Goal: Use online tool/utility: Utilize a website feature to perform a specific function

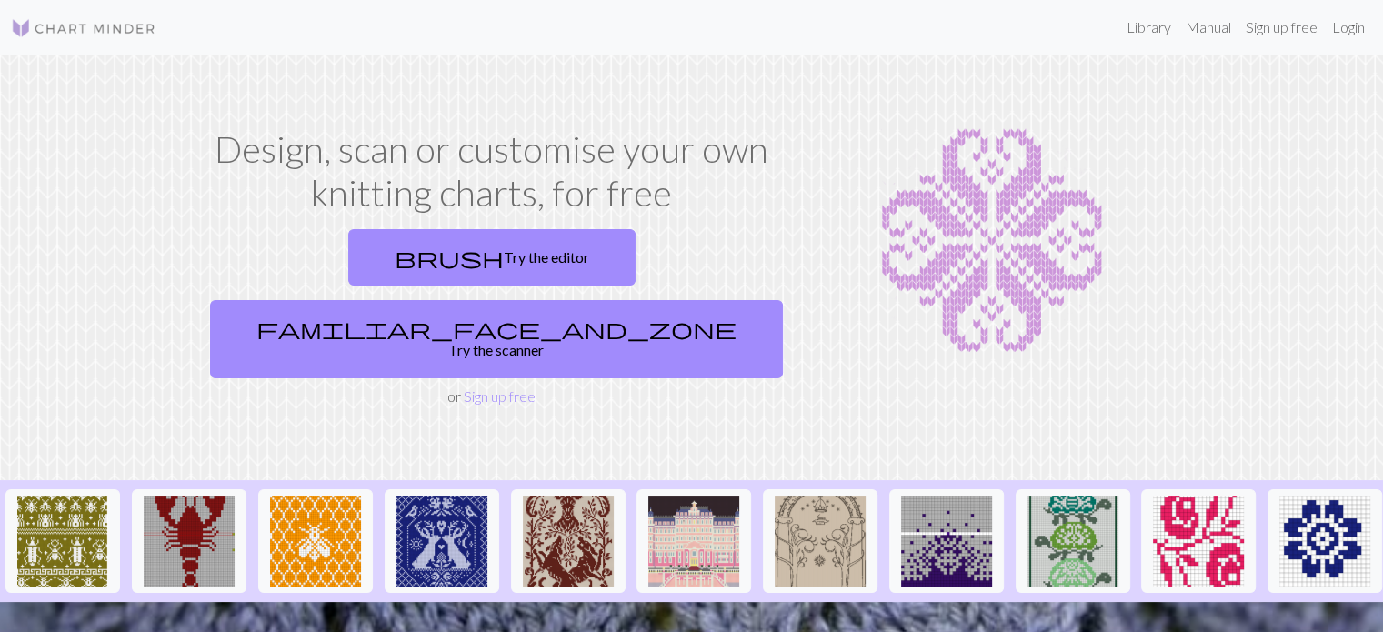
click at [787, 196] on div "Design, scan or customise your own knitting charts, for free brush Try the edit…" at bounding box center [492, 267] width 600 height 280
click at [336, 495] on img at bounding box center [315, 540] width 91 height 91
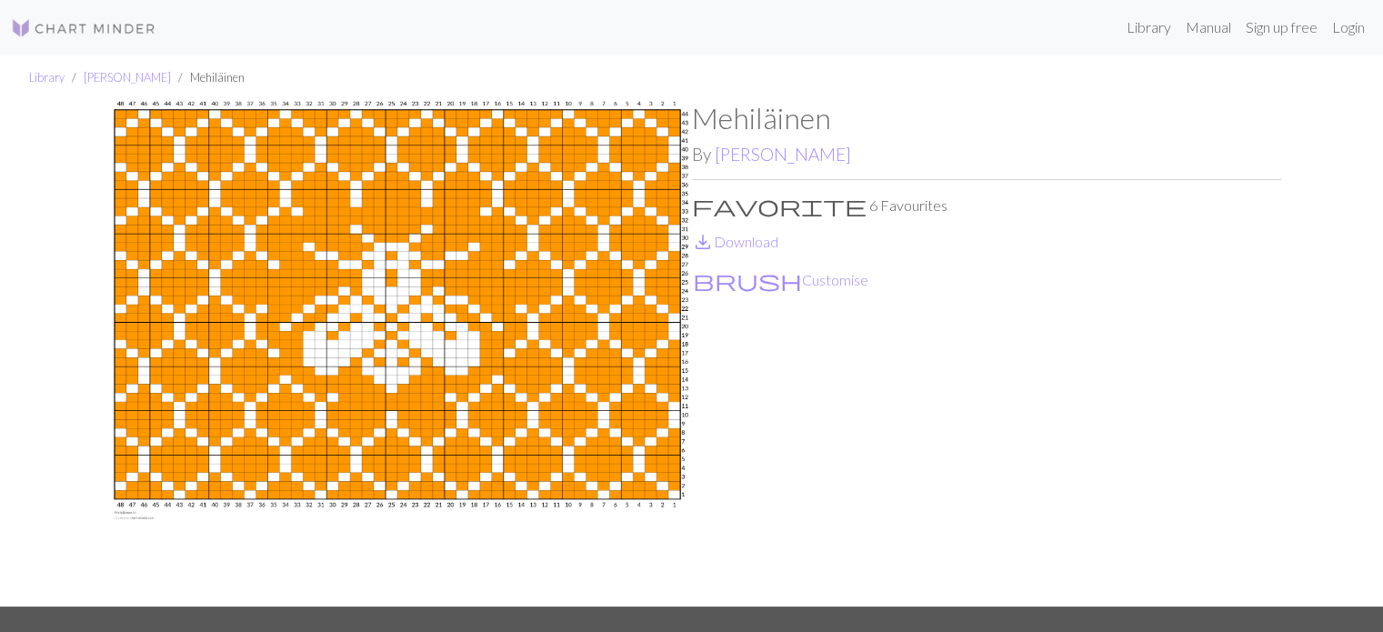
click at [479, 65] on ul "Library [PERSON_NAME]" at bounding box center [691, 78] width 1383 height 46
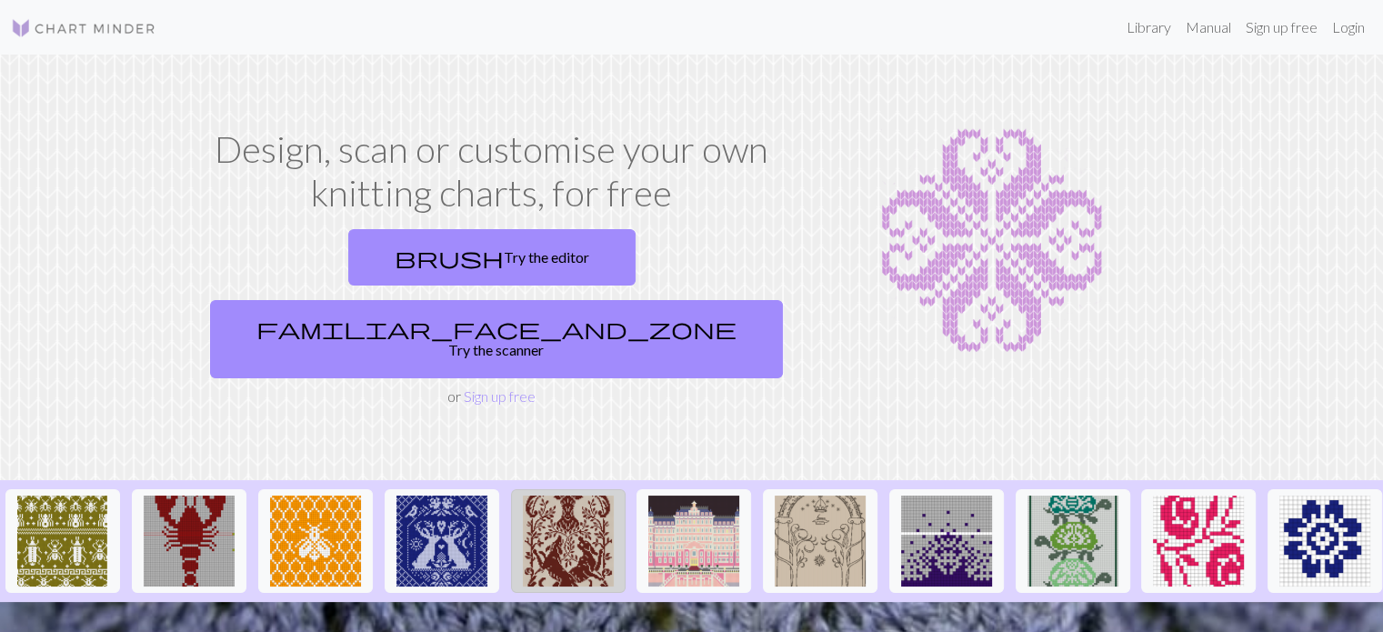
click at [565, 504] on img at bounding box center [568, 540] width 91 height 91
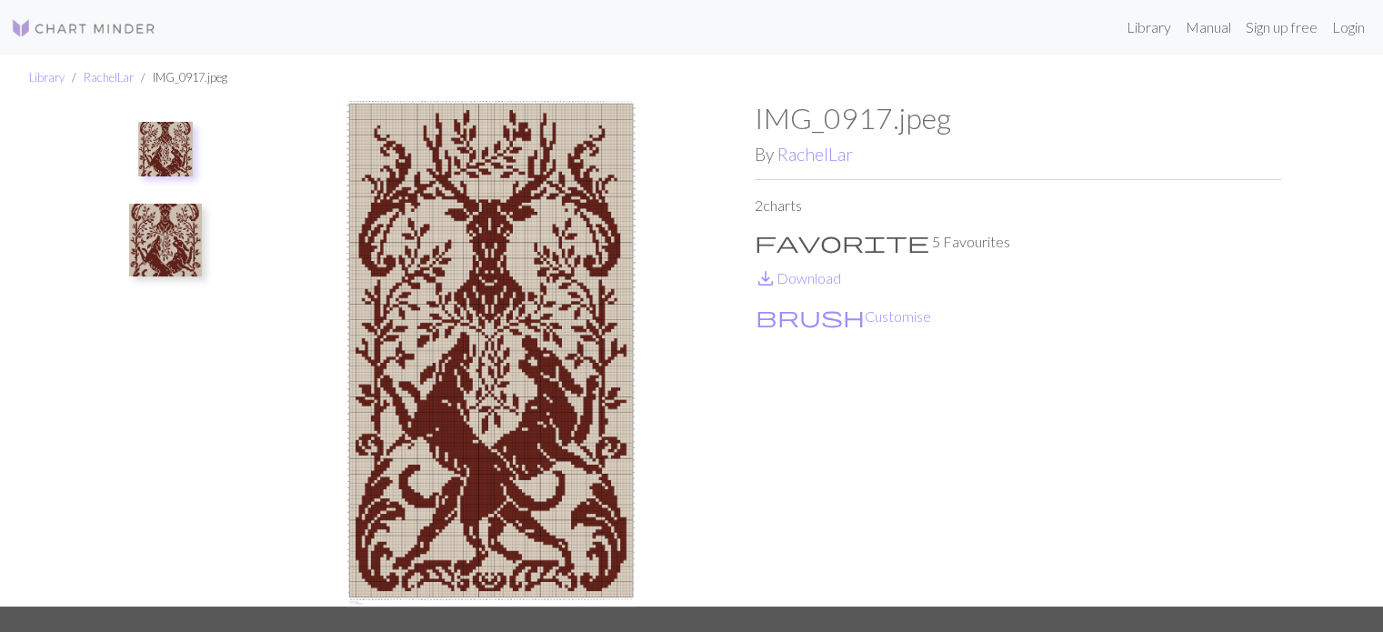
click at [476, 218] on img at bounding box center [491, 353] width 526 height 505
click at [156, 228] on img at bounding box center [165, 240] width 73 height 73
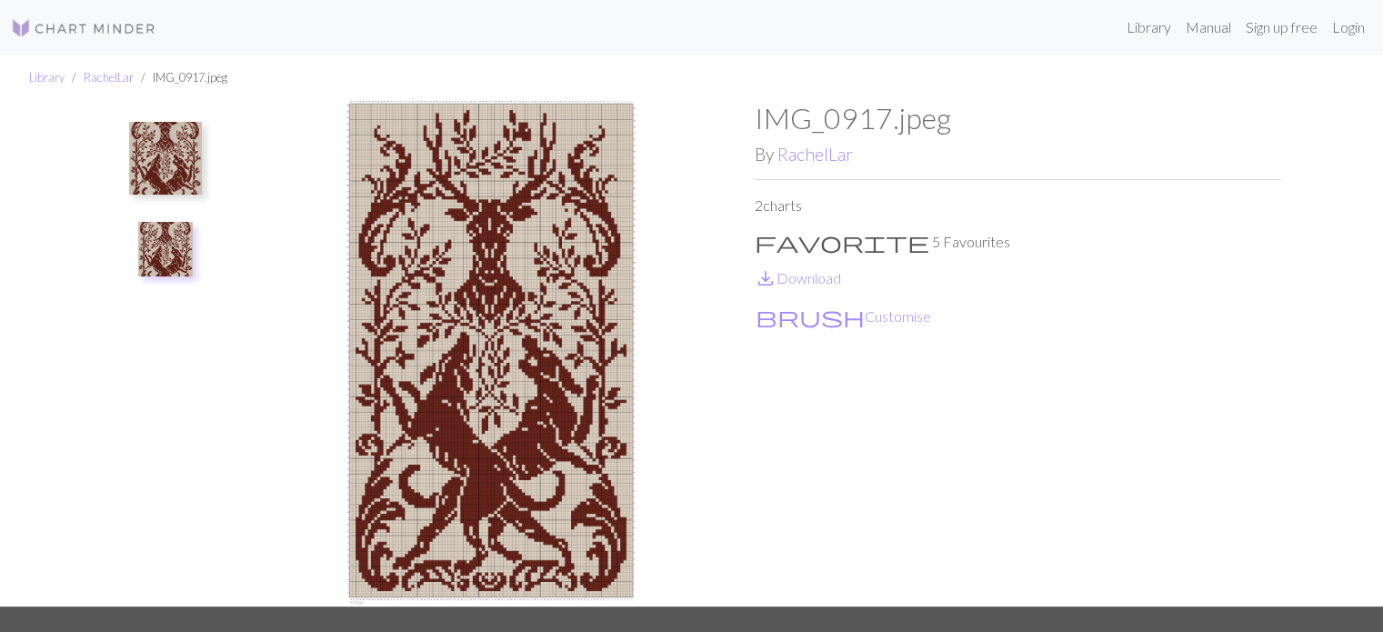
click at [167, 162] on img at bounding box center [165, 158] width 73 height 73
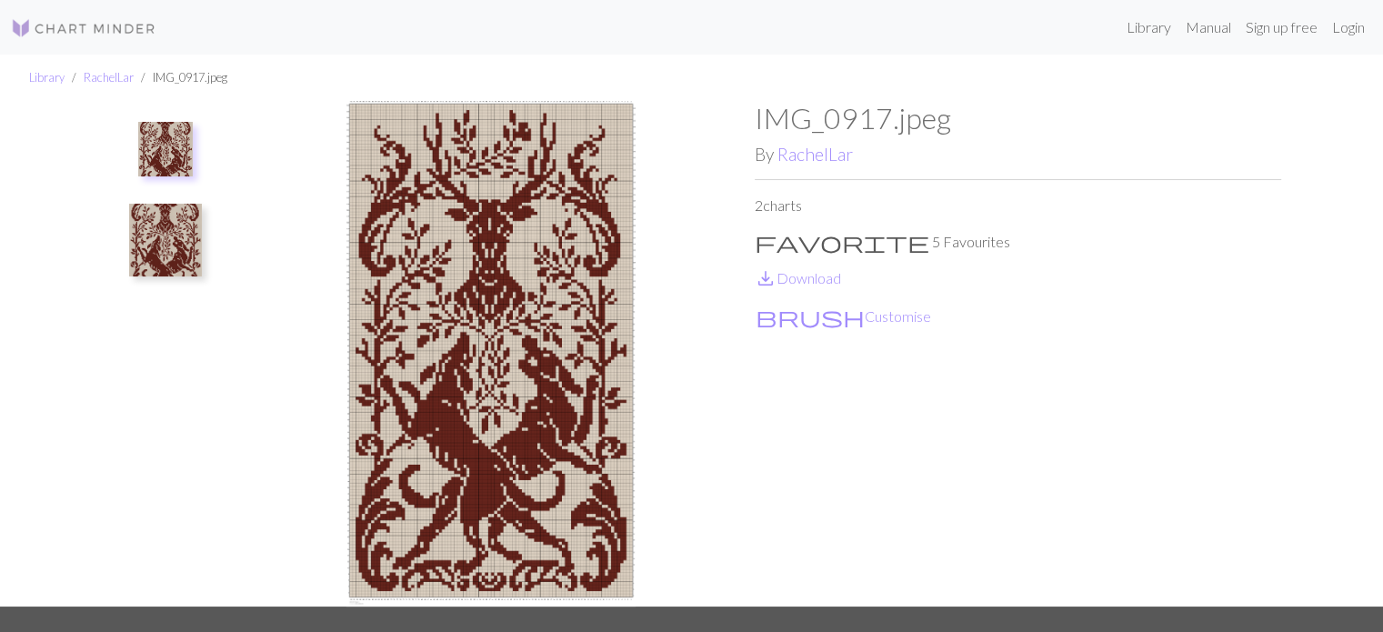
click at [168, 243] on img at bounding box center [165, 240] width 73 height 73
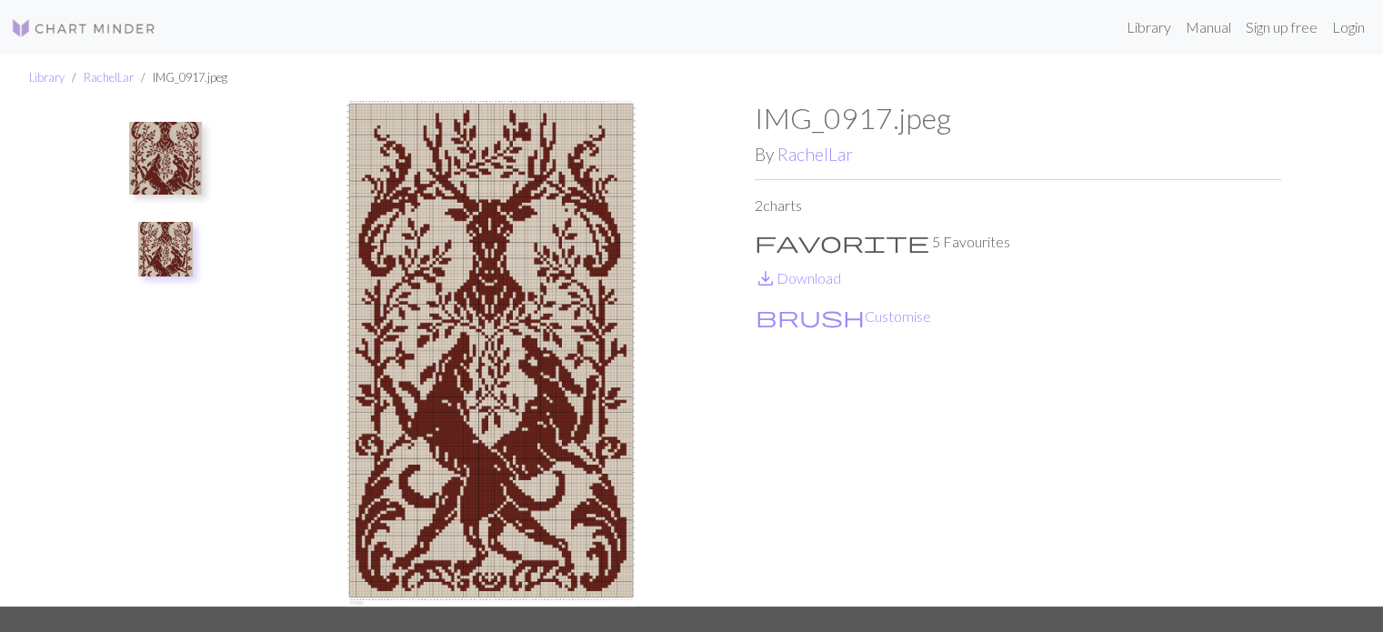
click at [511, 410] on img at bounding box center [491, 353] width 526 height 505
click at [1144, 35] on link "Library" at bounding box center [1148, 27] width 59 height 36
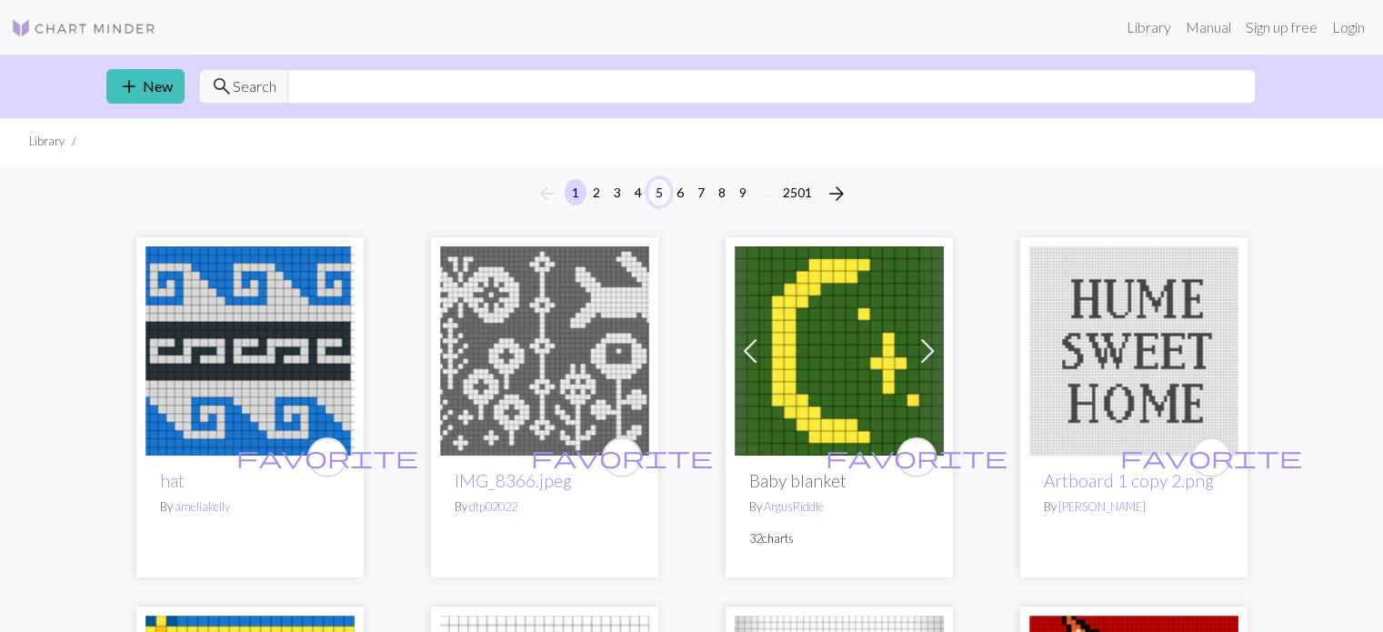
click at [654, 188] on button "5" at bounding box center [659, 192] width 22 height 26
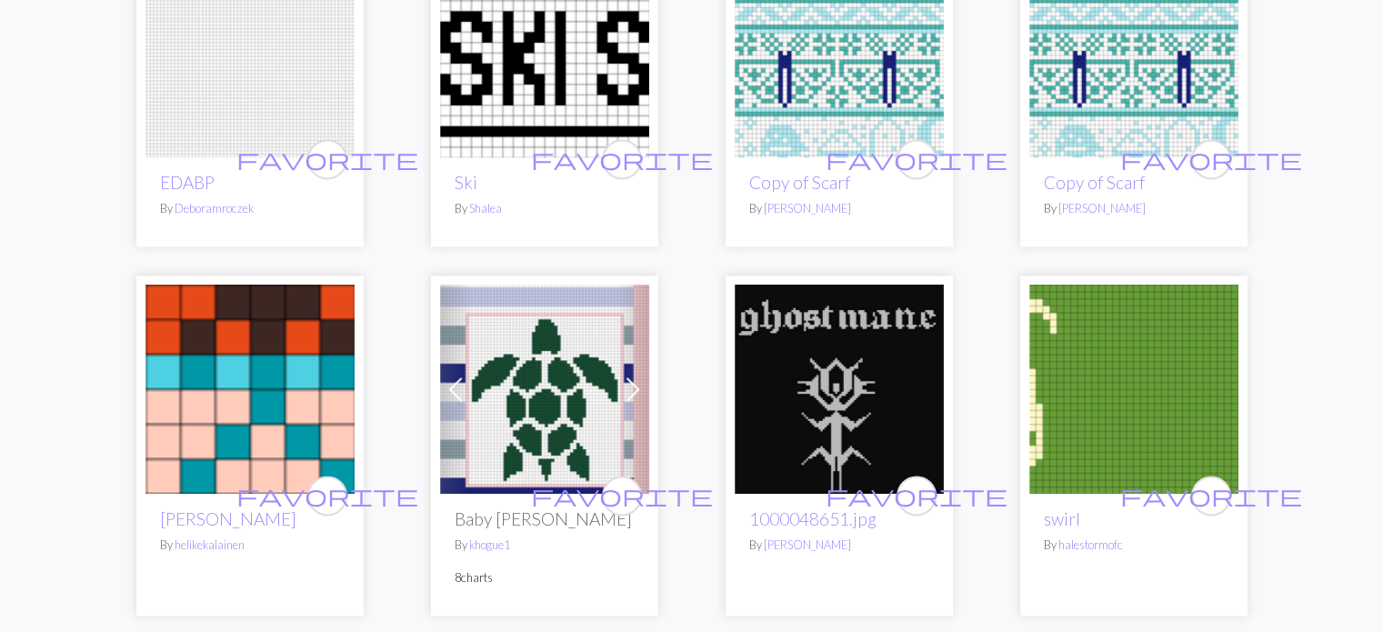
scroll to position [2636, 0]
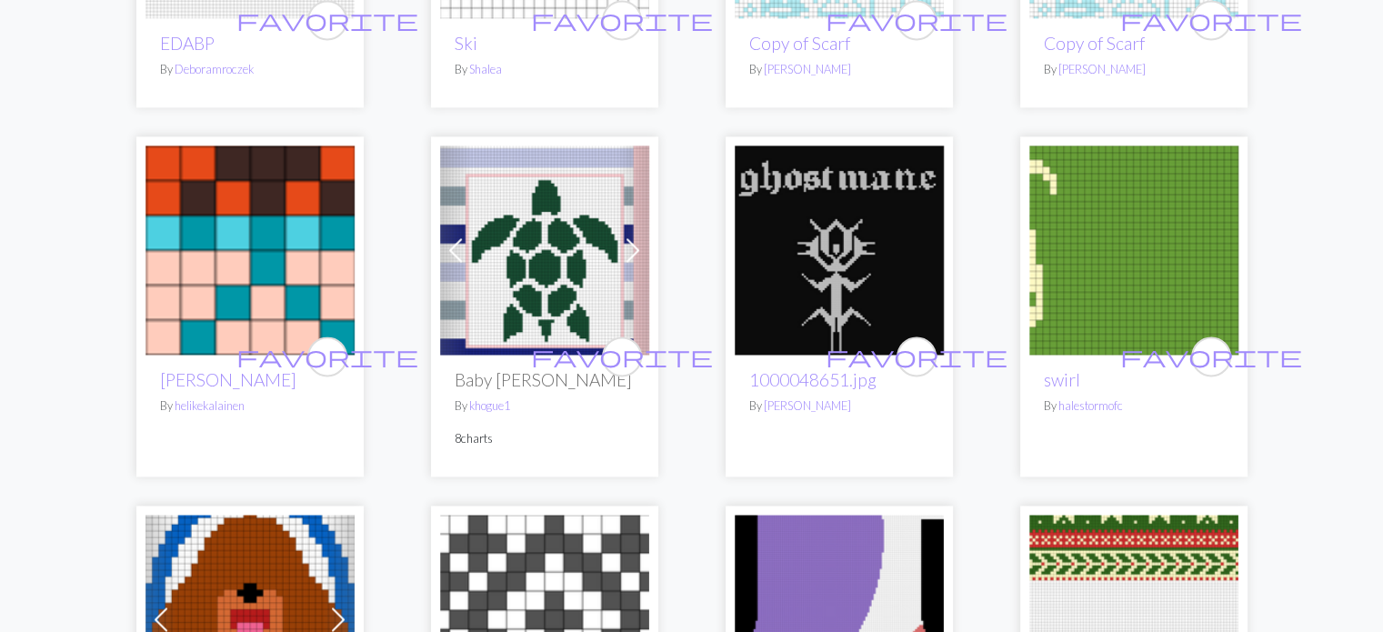
click at [597, 327] on img at bounding box center [544, 249] width 209 height 209
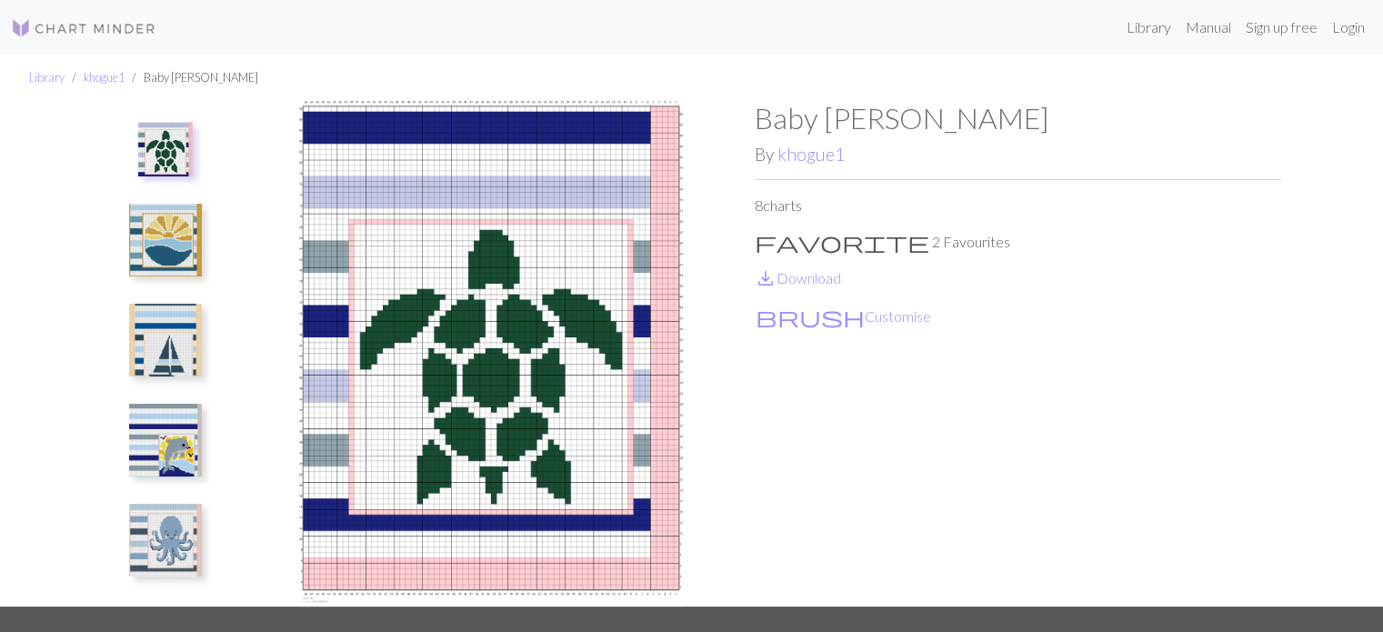
click at [153, 239] on img at bounding box center [165, 240] width 73 height 73
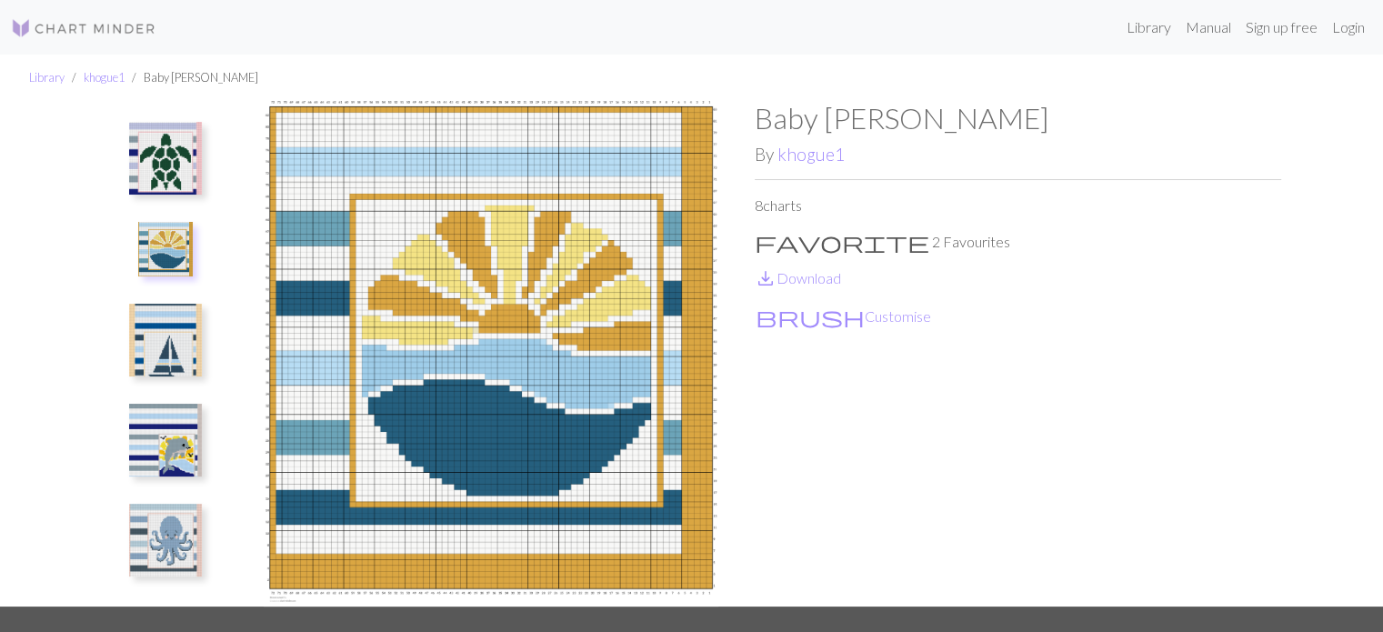
click at [142, 339] on img at bounding box center [165, 340] width 73 height 73
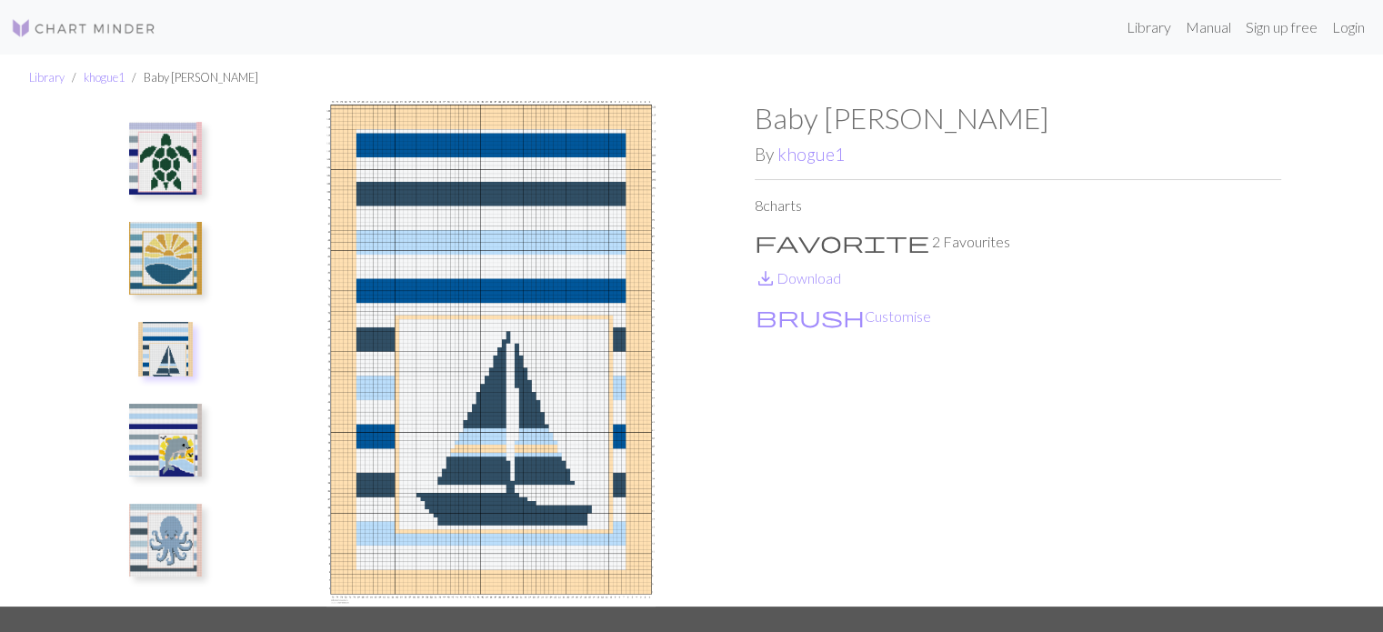
click at [178, 533] on img at bounding box center [165, 540] width 73 height 73
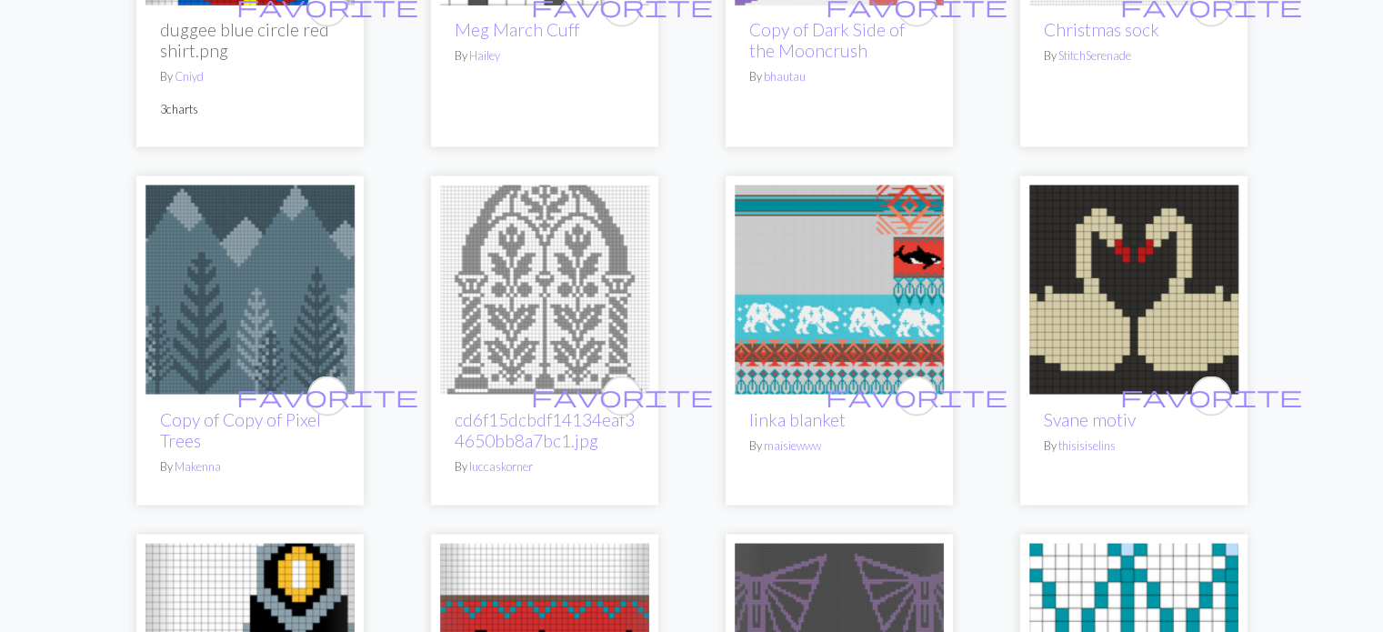
scroll to position [3363, 0]
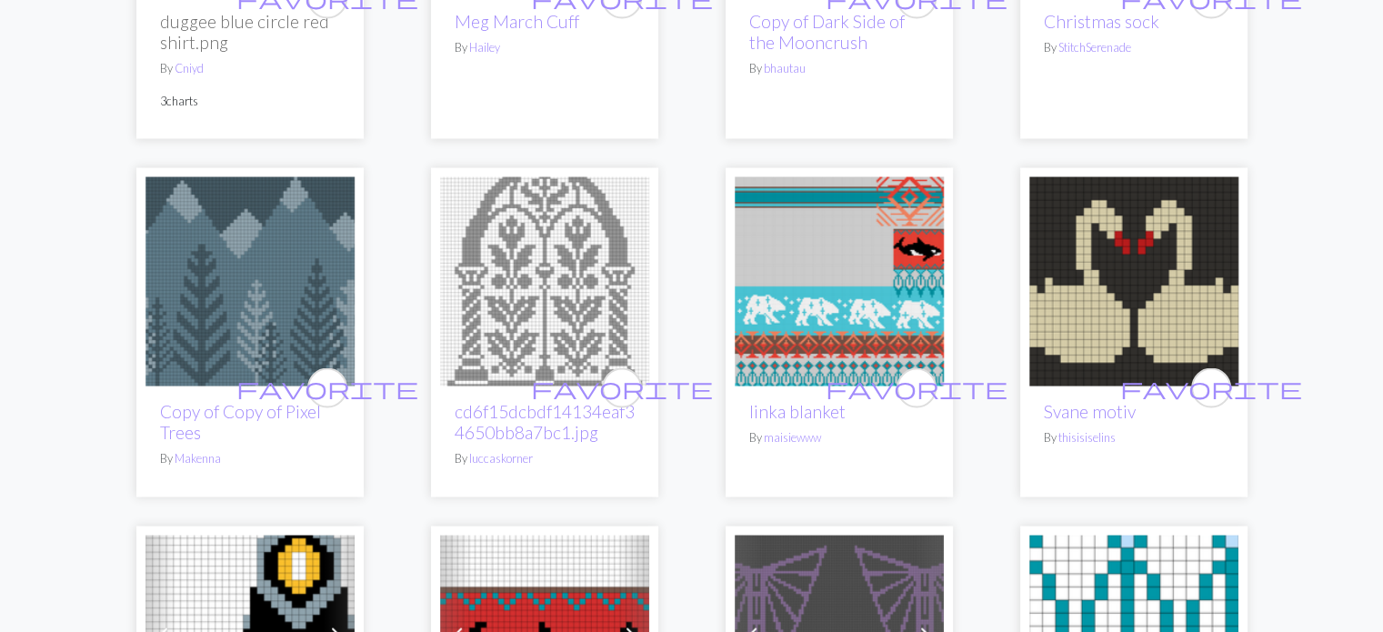
click at [567, 347] on img at bounding box center [544, 280] width 209 height 209
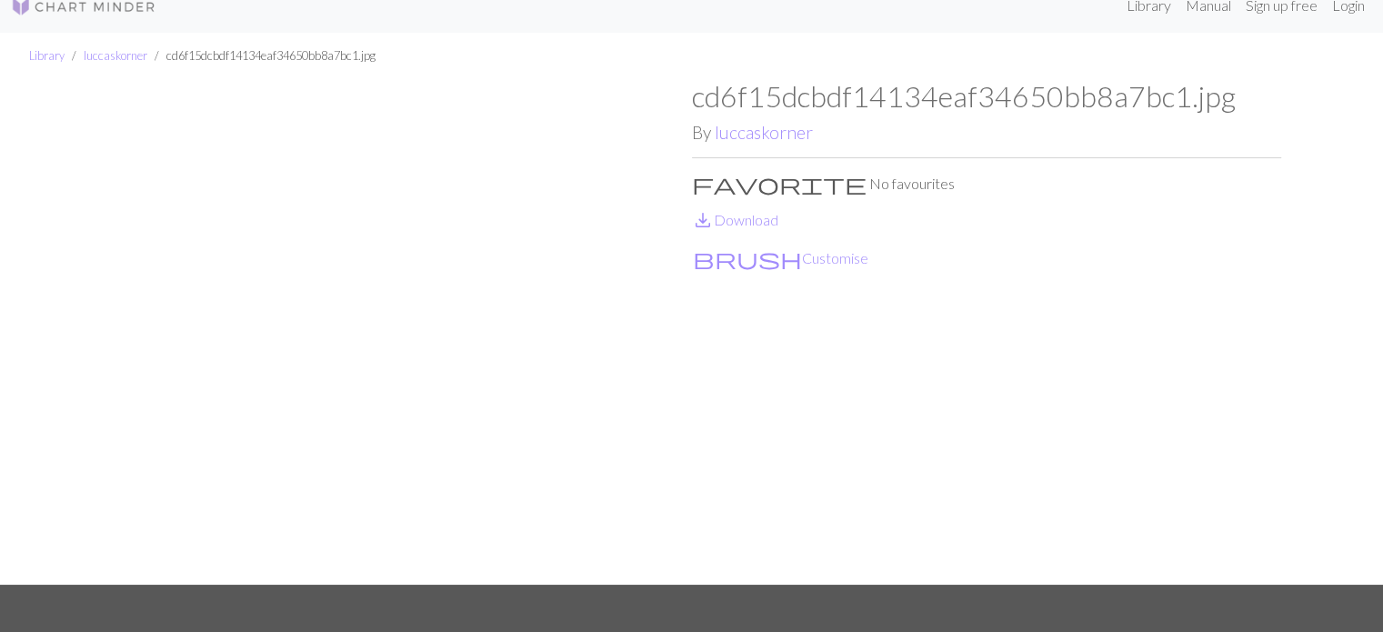
scroll to position [1, 0]
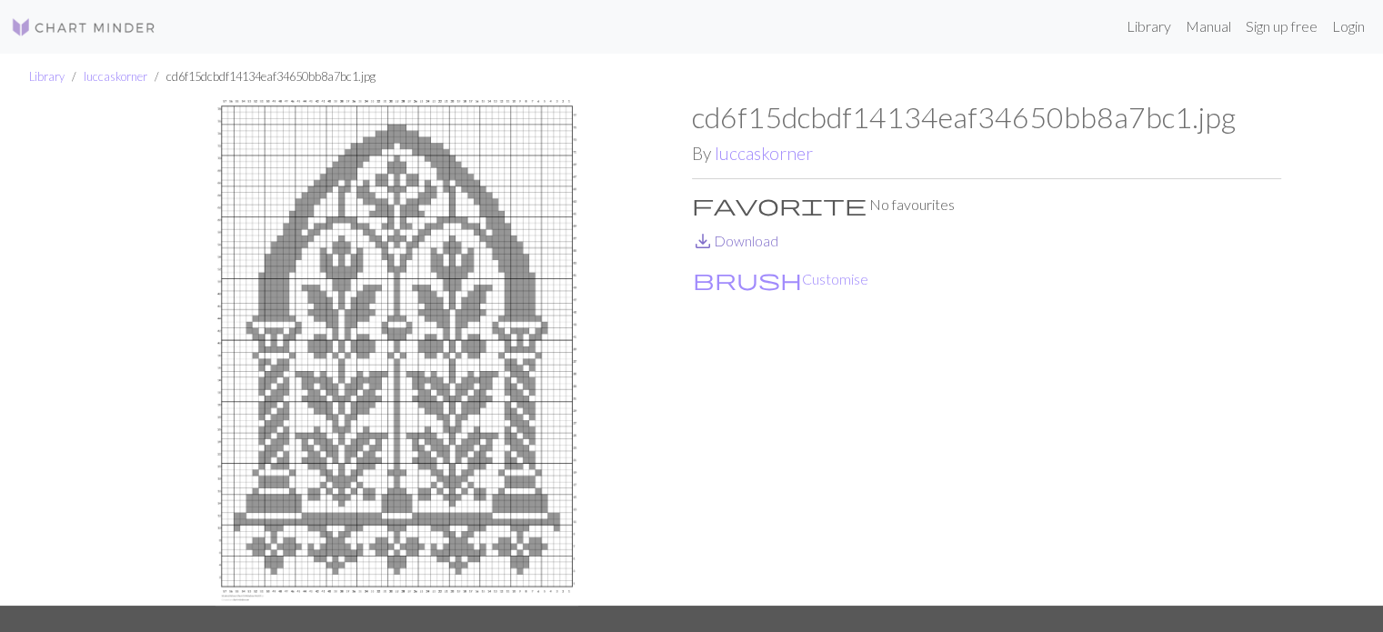
click at [755, 238] on link "save_alt Download" at bounding box center [735, 240] width 86 height 17
click at [1006, 403] on div "cd6f15dcbdf14134eaf34650bb8a7bc1.jpg By luccaskorner favorite No favourites sav…" at bounding box center [986, 352] width 589 height 505
click at [93, 21] on img at bounding box center [83, 27] width 145 height 22
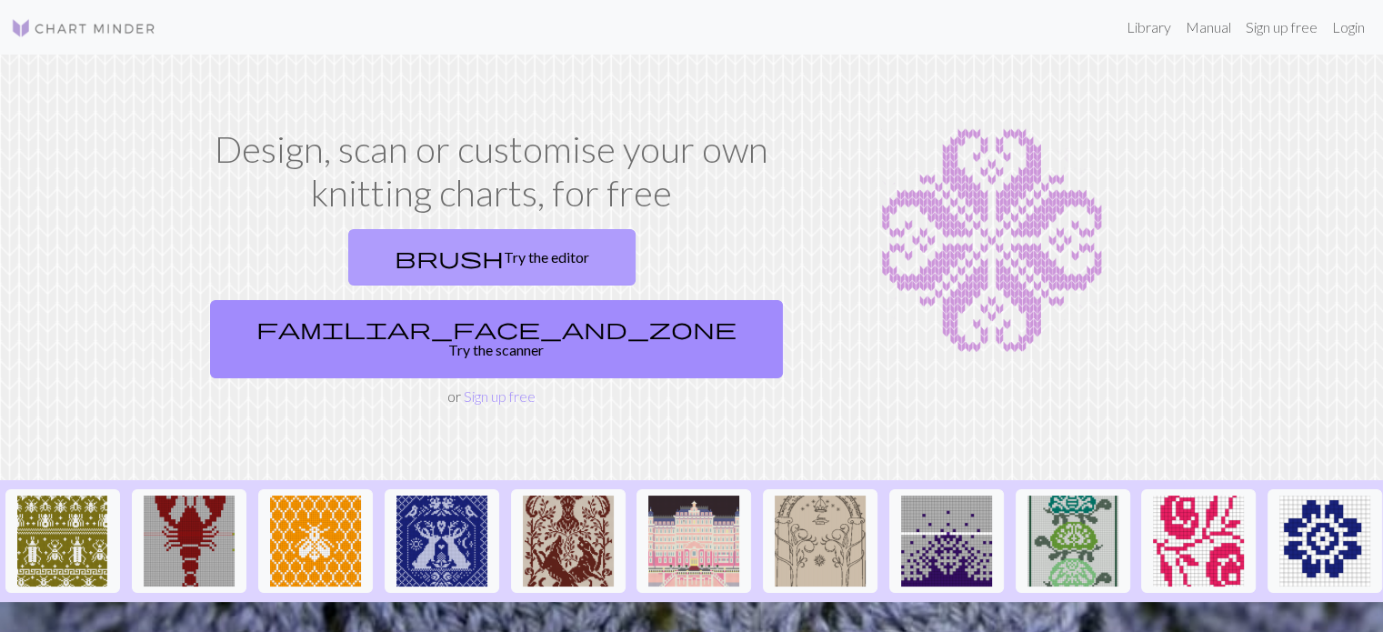
click at [407, 261] on link "brush Try the editor" at bounding box center [491, 257] width 287 height 56
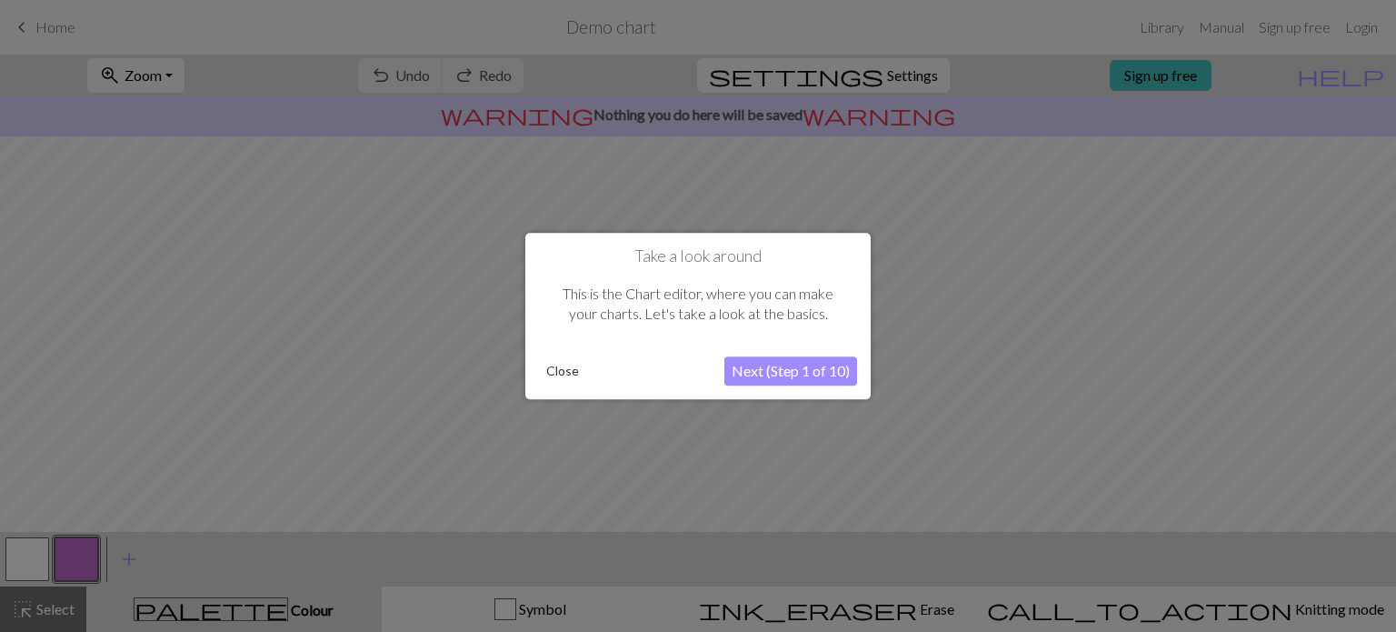
click at [569, 369] on button "Close" at bounding box center [562, 370] width 47 height 27
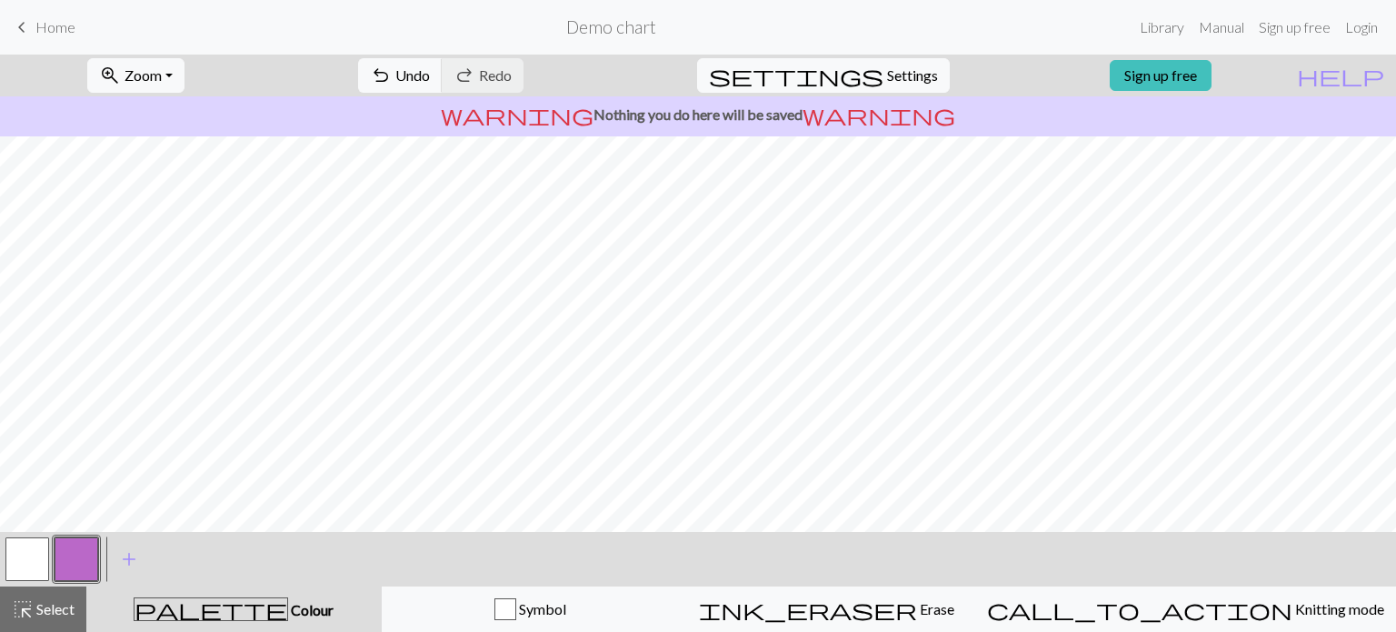
click at [44, 544] on button "button" at bounding box center [27, 559] width 44 height 44
click at [162, 76] on span "Zoom" at bounding box center [143, 74] width 37 height 17
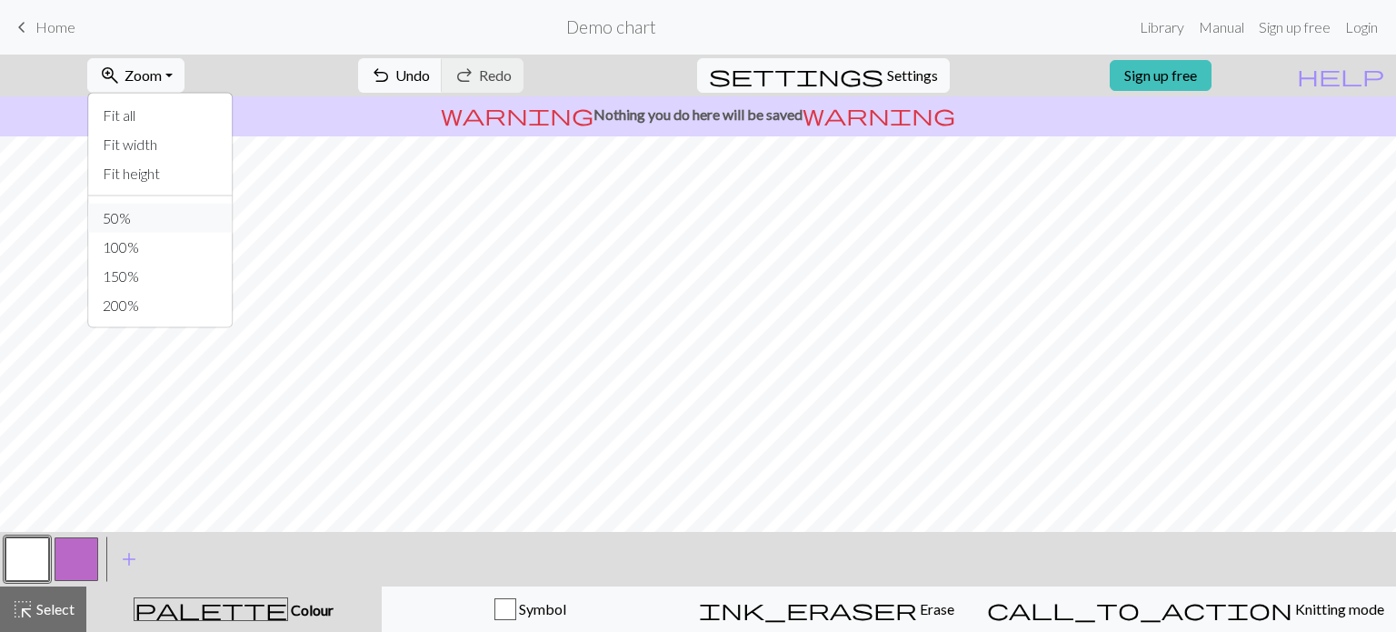
click at [166, 221] on button "50%" at bounding box center [160, 218] width 144 height 29
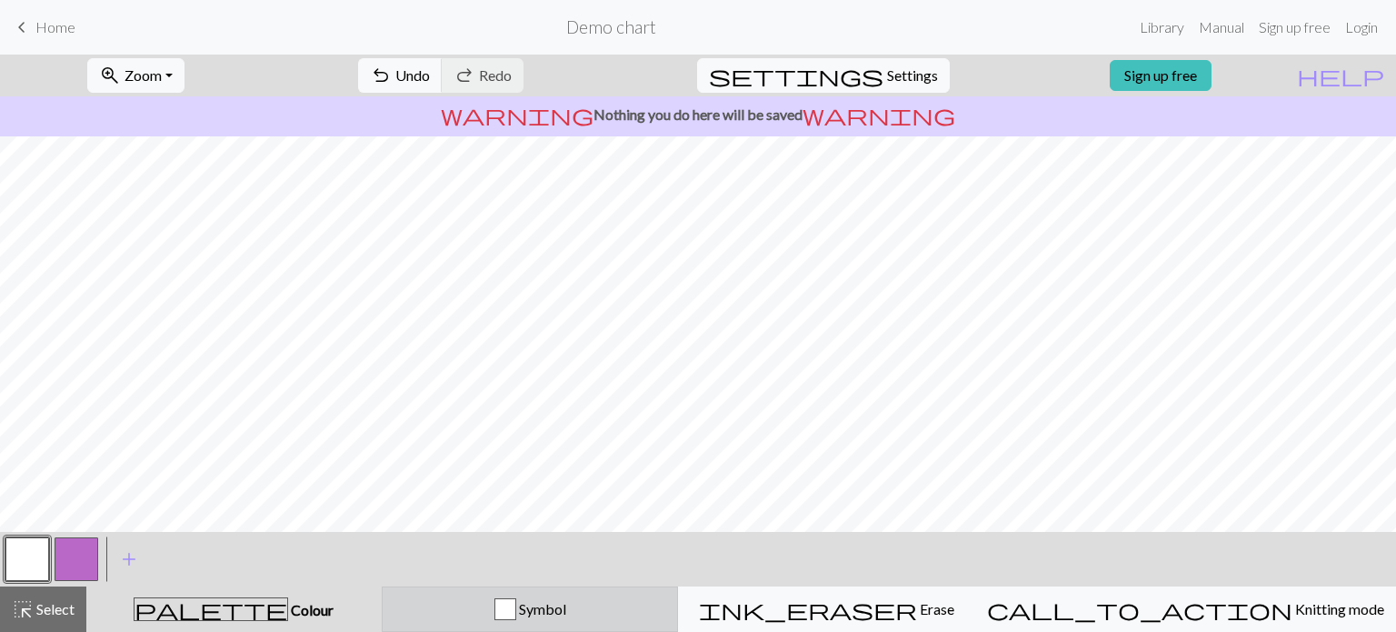
click at [516, 605] on div "button" at bounding box center [505, 609] width 22 height 22
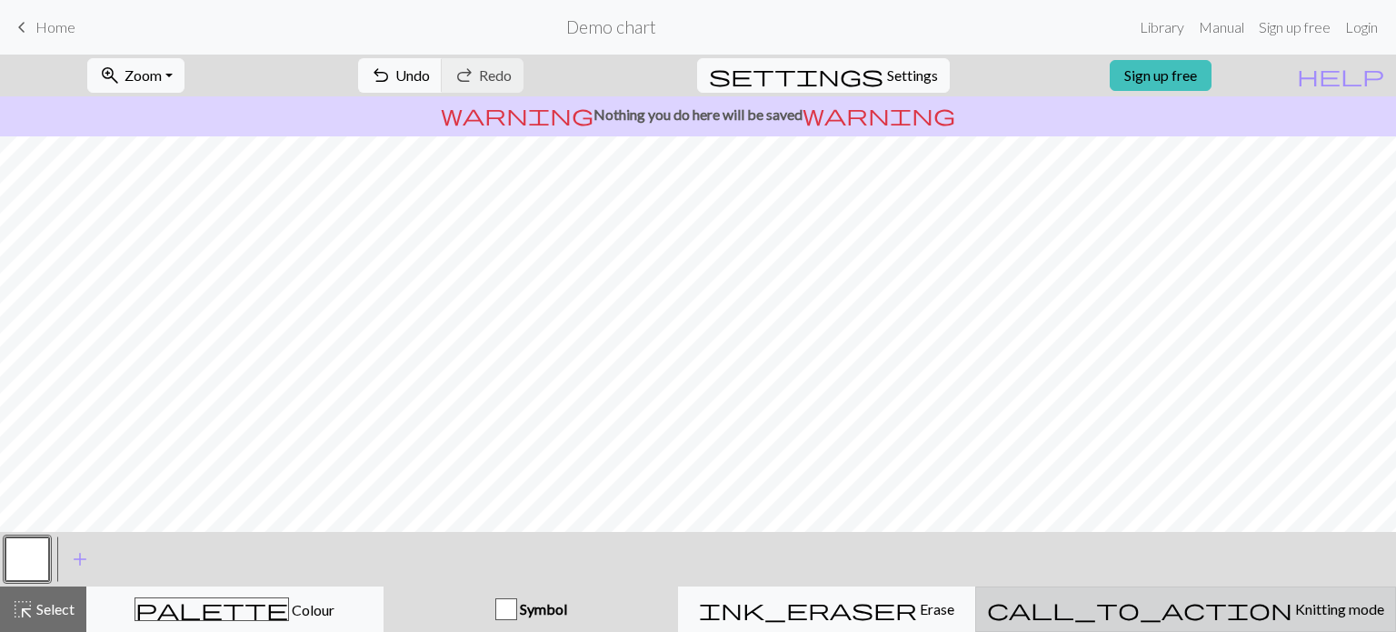
click at [1293, 603] on span "Knitting mode" at bounding box center [1339, 608] width 92 height 17
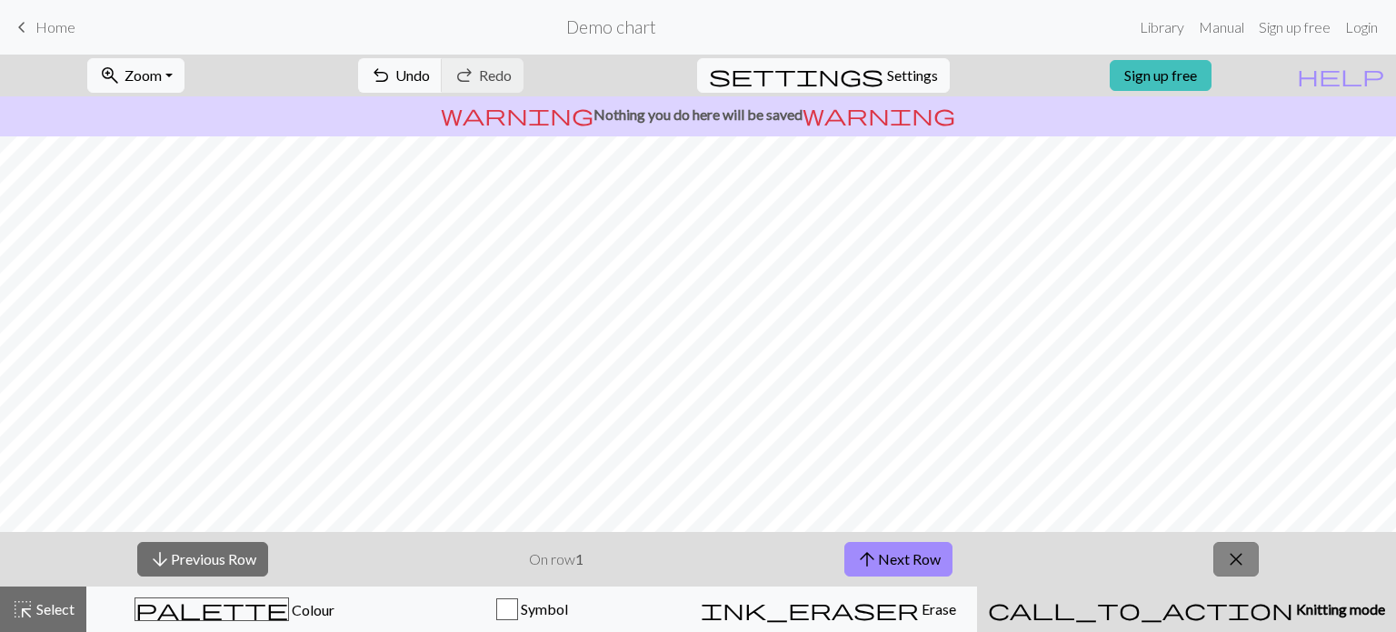
click at [1236, 565] on span "close" at bounding box center [1236, 558] width 22 height 25
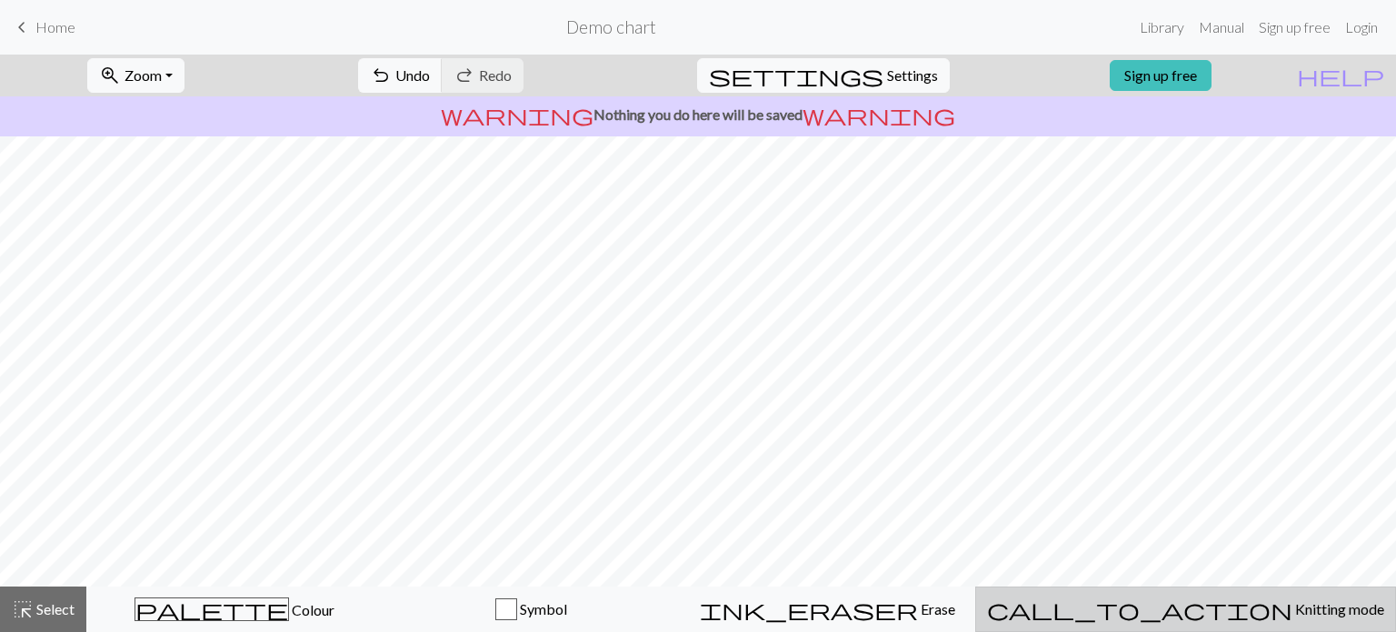
click at [1293, 611] on span "Knitting mode" at bounding box center [1339, 608] width 92 height 17
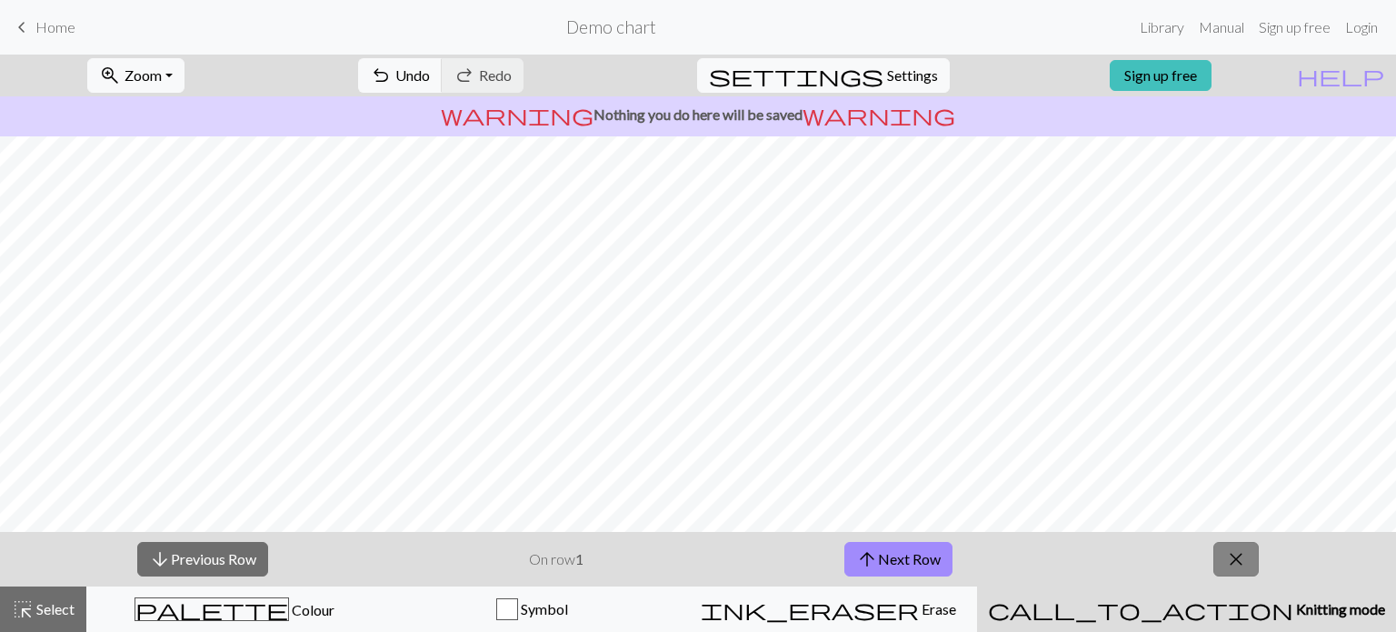
click at [1223, 563] on button "close" at bounding box center [1235, 559] width 45 height 35
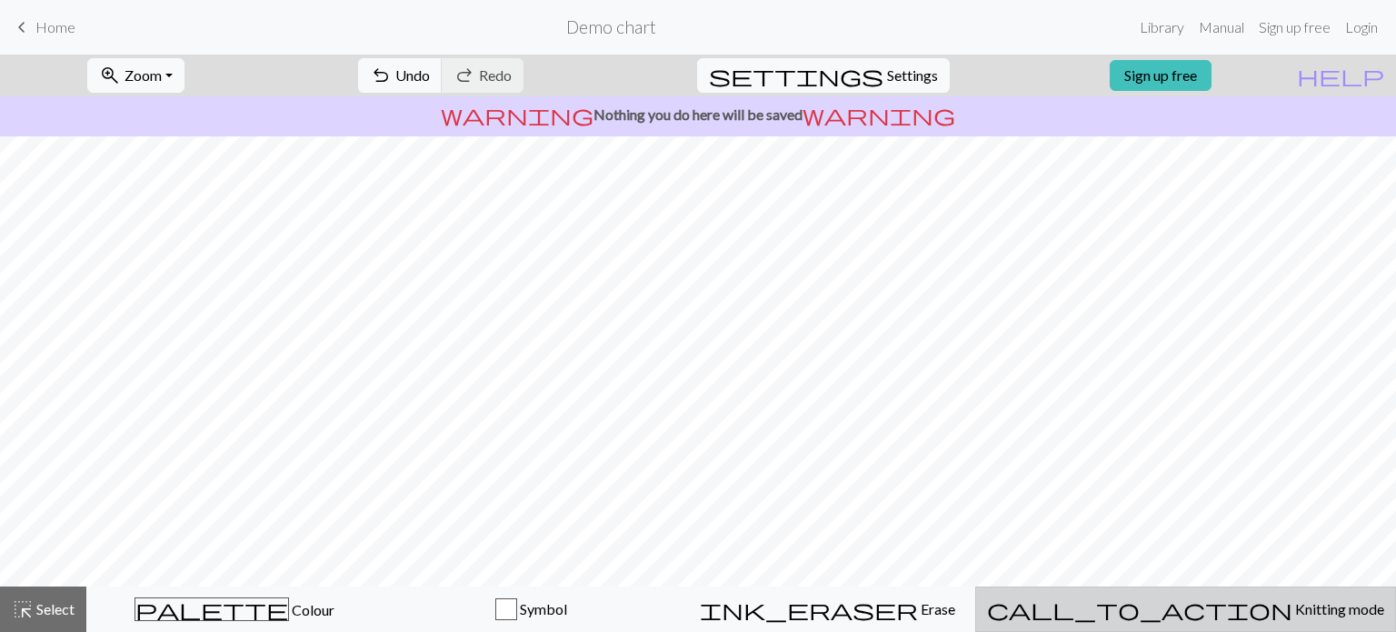
click at [1293, 604] on span "Knitting mode" at bounding box center [1339, 608] width 92 height 17
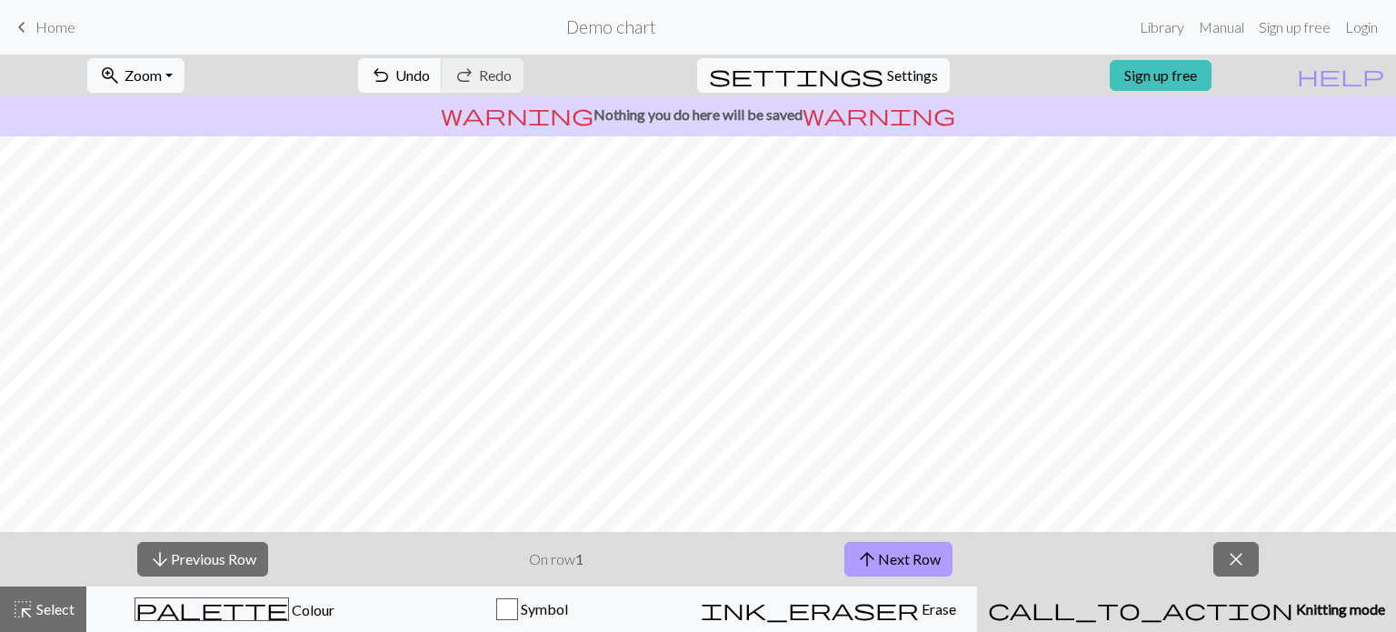
click at [927, 555] on button "arrow_upward Next Row" at bounding box center [898, 559] width 108 height 35
click at [931, 563] on button "arrow_upward Next Row" at bounding box center [898, 559] width 108 height 35
click at [932, 563] on button "arrow_upward Next Row" at bounding box center [898, 559] width 108 height 35
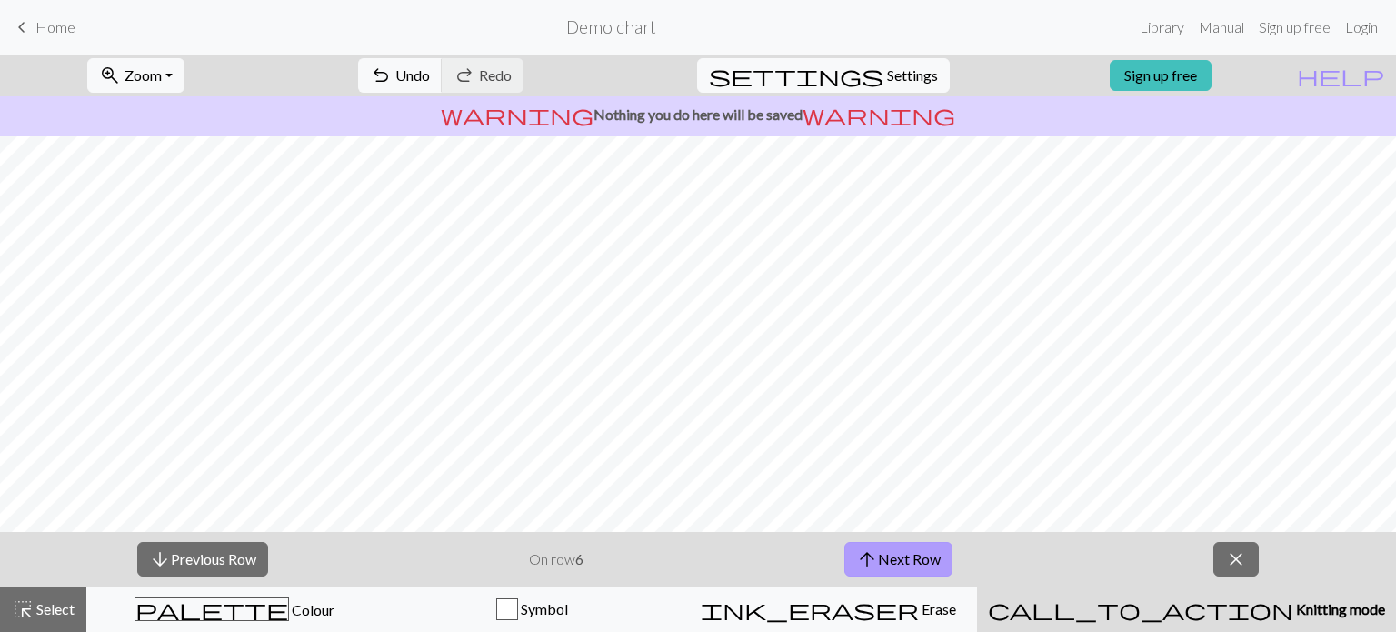
click at [932, 563] on button "arrow_upward Next Row" at bounding box center [898, 559] width 108 height 35
click at [932, 563] on button "arrow_upward Next Row" at bounding box center [901, 559] width 108 height 35
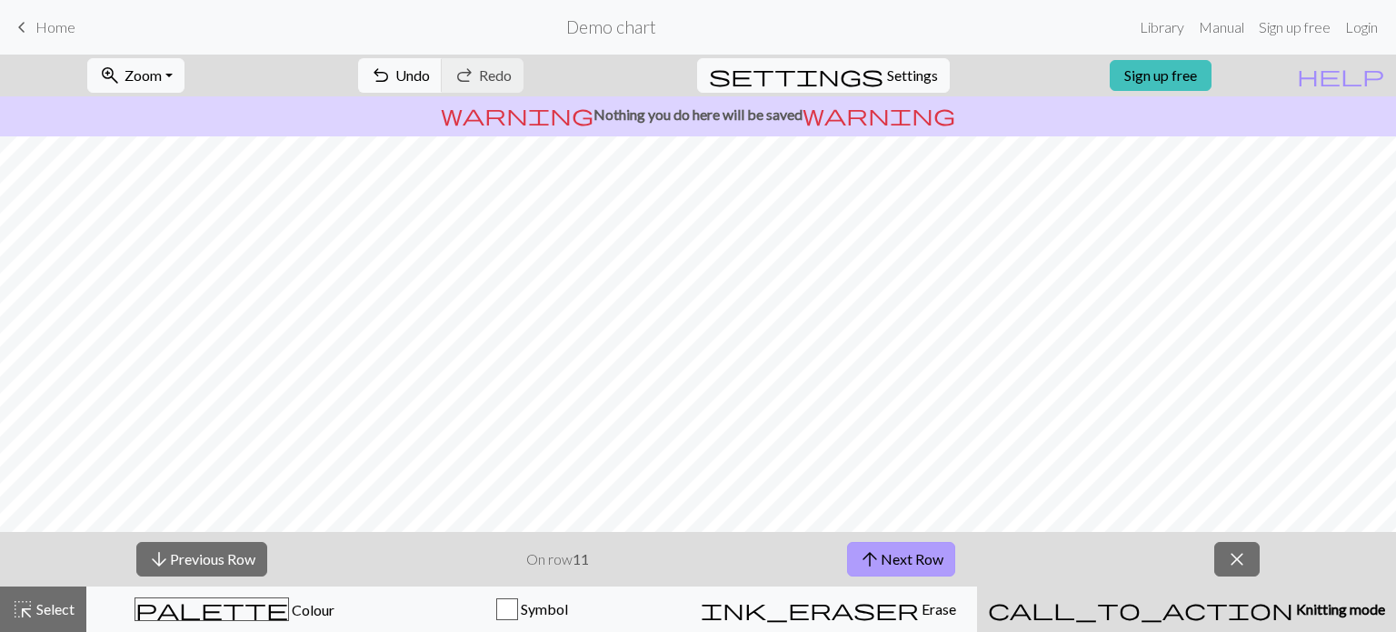
click at [932, 563] on button "arrow_upward Next Row" at bounding box center [901, 559] width 108 height 35
click at [203, 564] on button "arrow_downward Previous Row" at bounding box center [201, 559] width 131 height 35
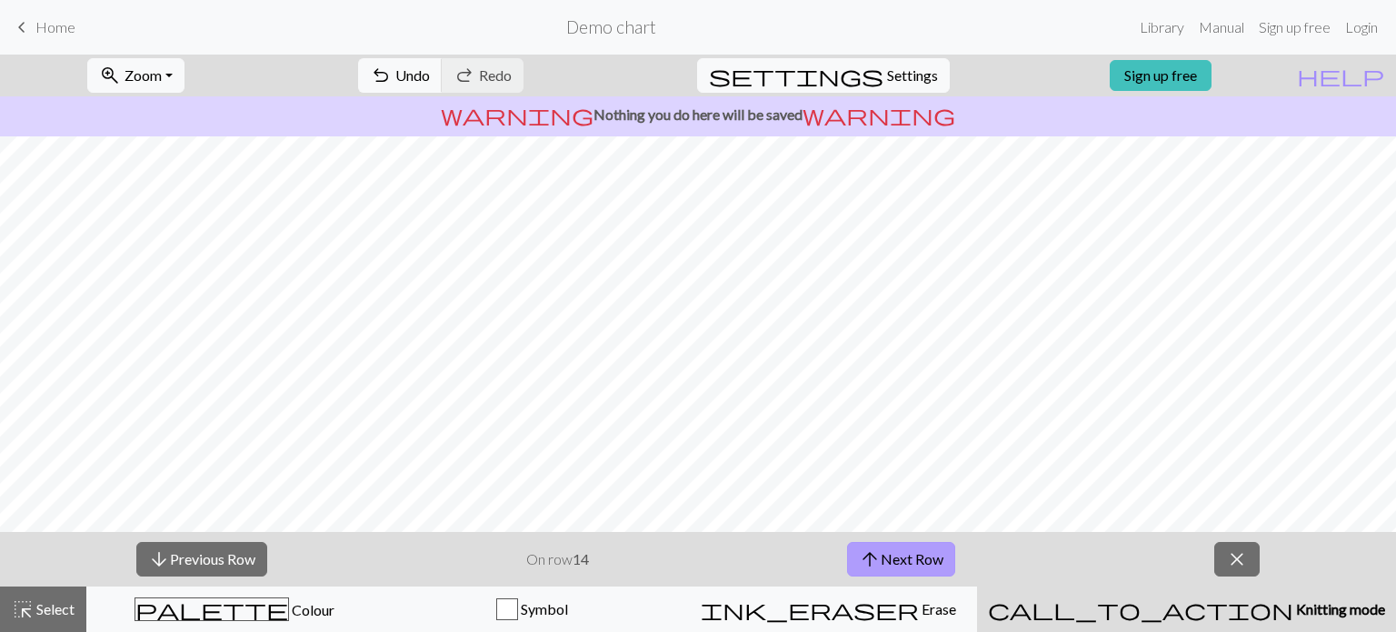
click at [892, 557] on button "arrow_upward Next Row" at bounding box center [901, 559] width 108 height 35
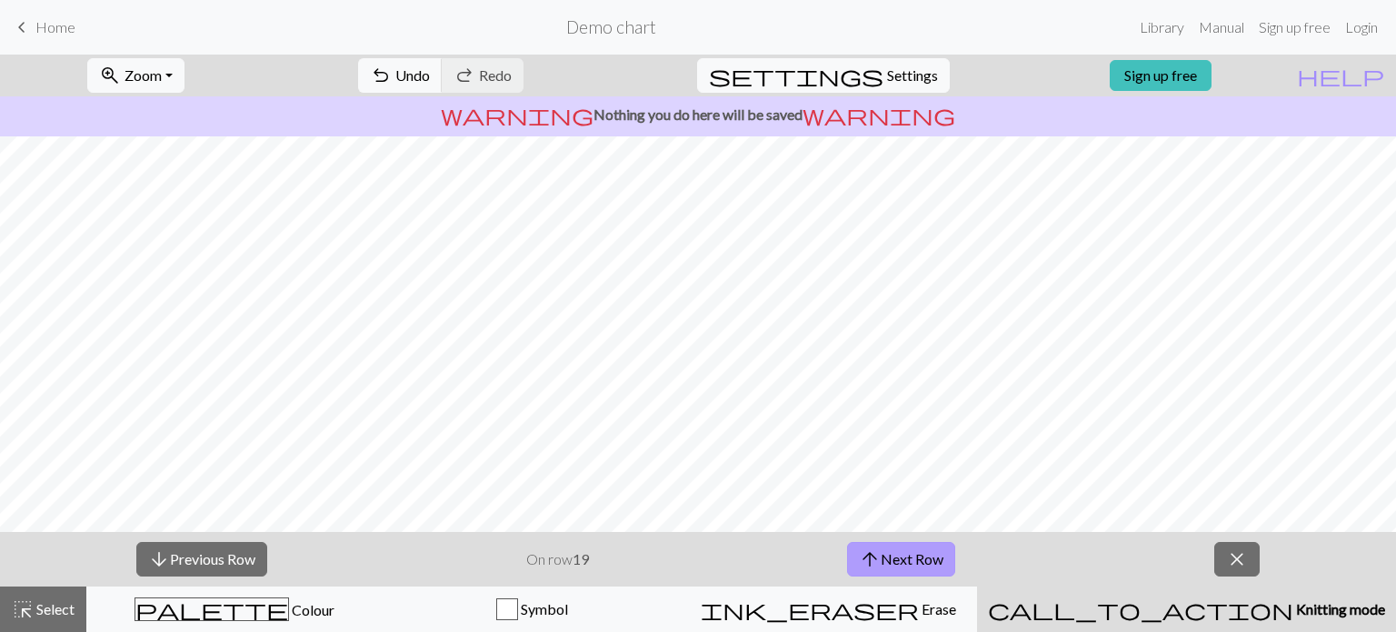
click at [892, 557] on button "arrow_upward Next Row" at bounding box center [901, 559] width 108 height 35
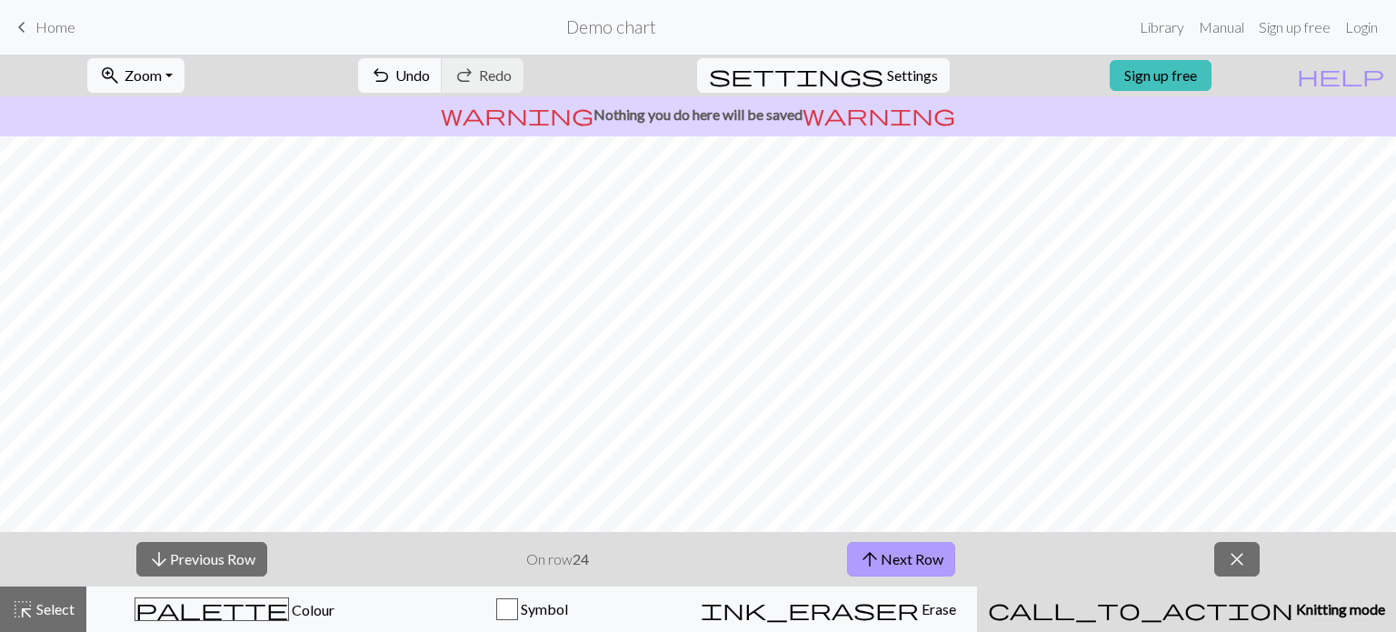
click at [892, 557] on button "arrow_upward Next Row" at bounding box center [901, 559] width 108 height 35
click at [193, 554] on button "arrow_downward Previous Row" at bounding box center [201, 559] width 131 height 35
click at [1236, 562] on span "close" at bounding box center [1237, 558] width 22 height 25
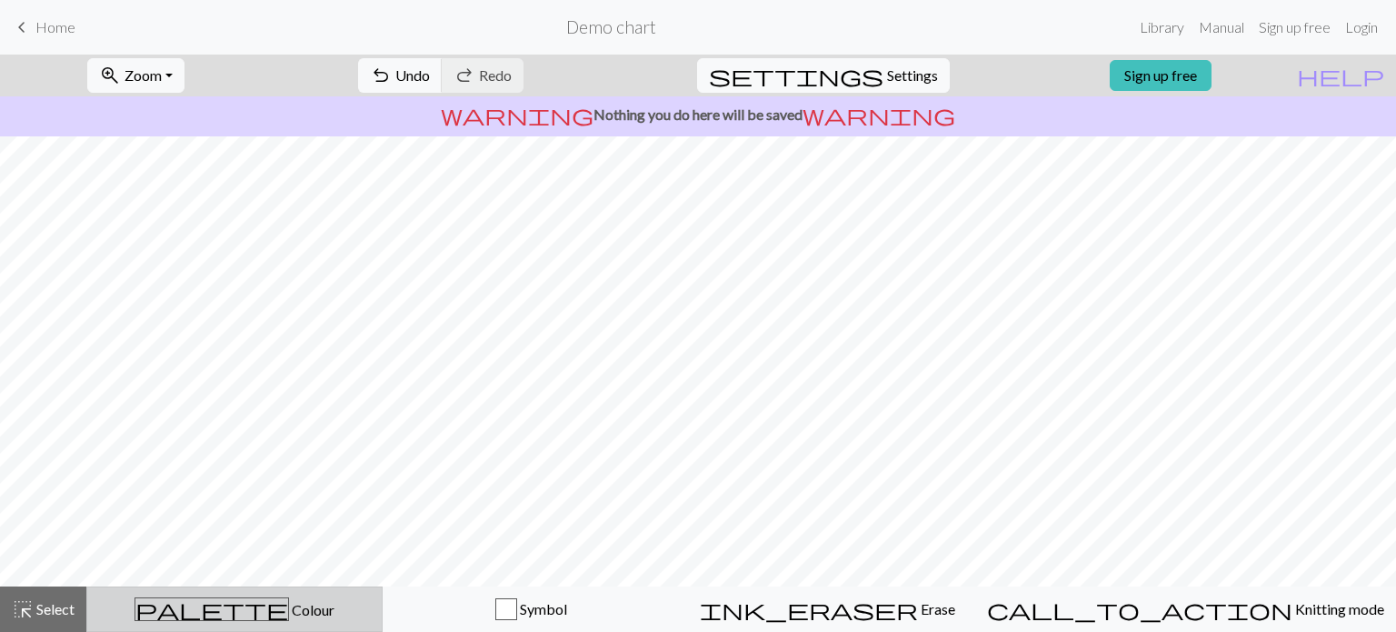
click at [289, 612] on span "Colour" at bounding box center [311, 609] width 45 height 17
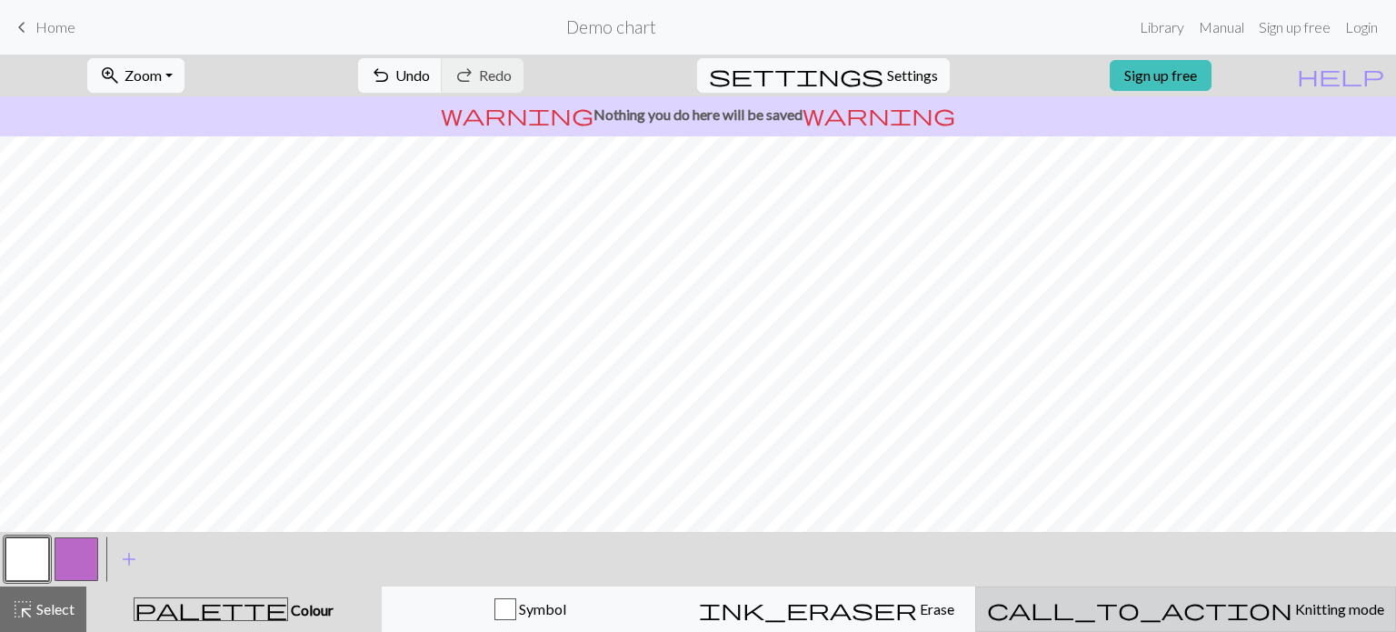
click at [1293, 611] on span "Knitting mode" at bounding box center [1339, 608] width 92 height 17
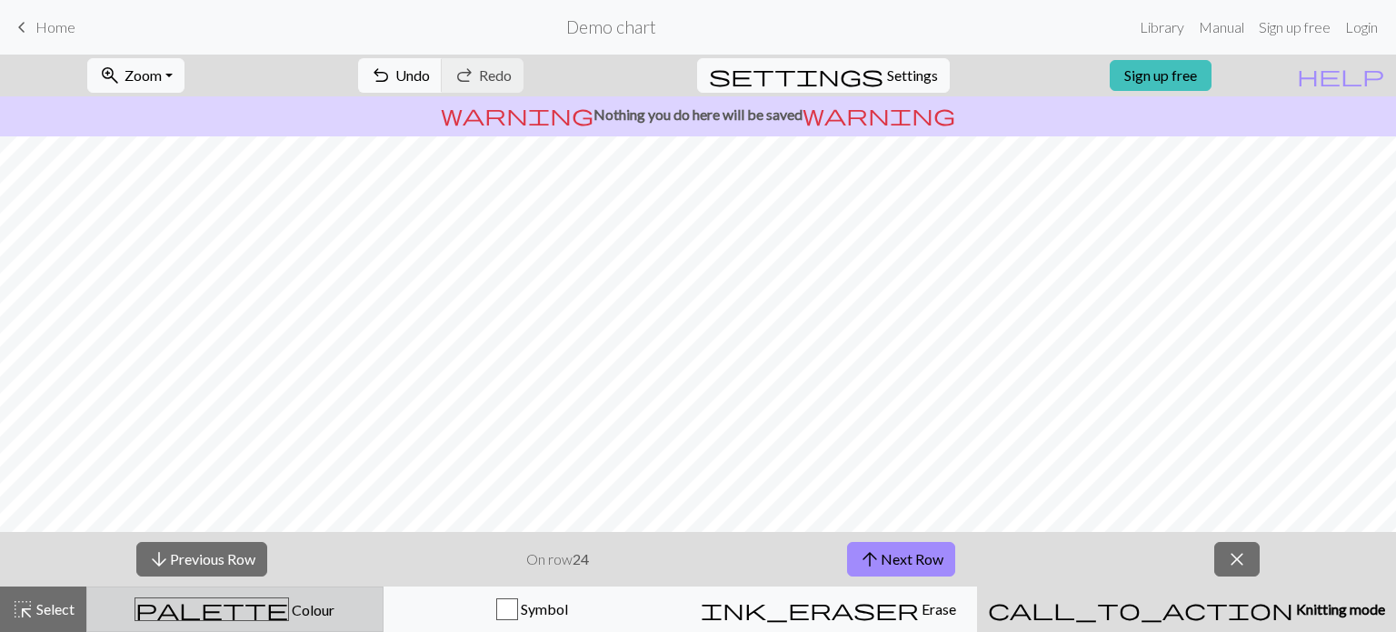
click at [276, 600] on div "palette Colour Colour" at bounding box center [235, 609] width 274 height 24
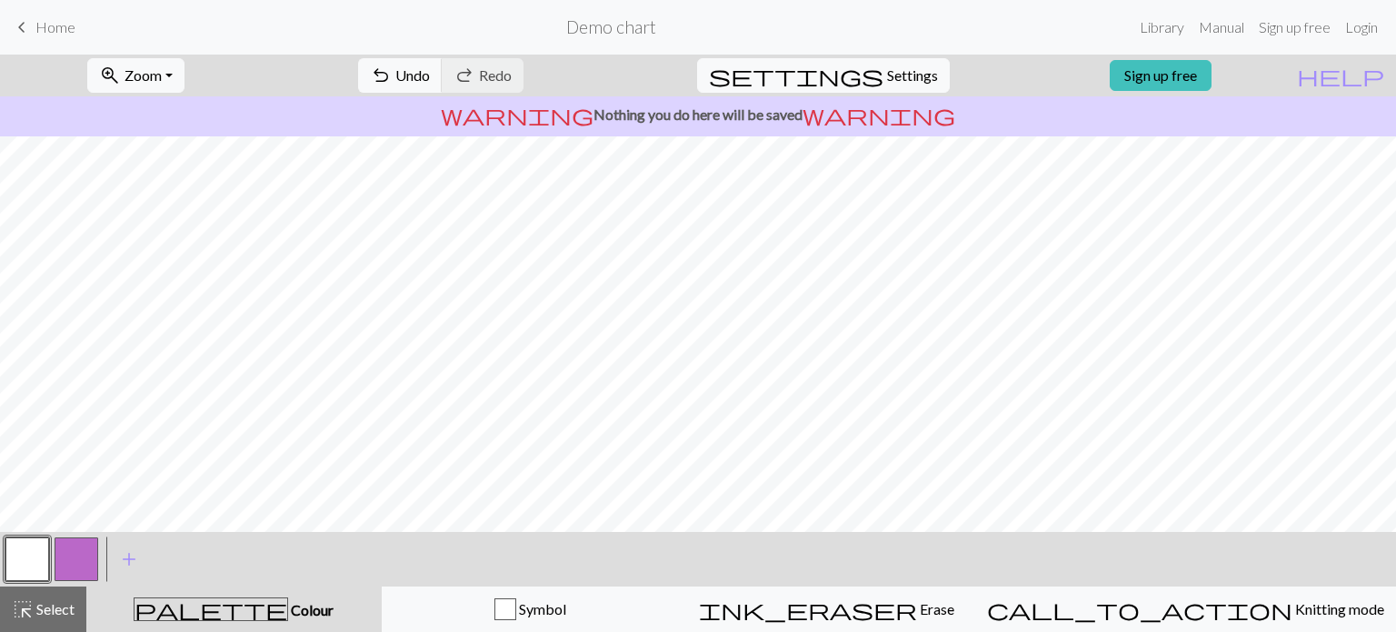
click at [95, 560] on button "button" at bounding box center [77, 559] width 44 height 44
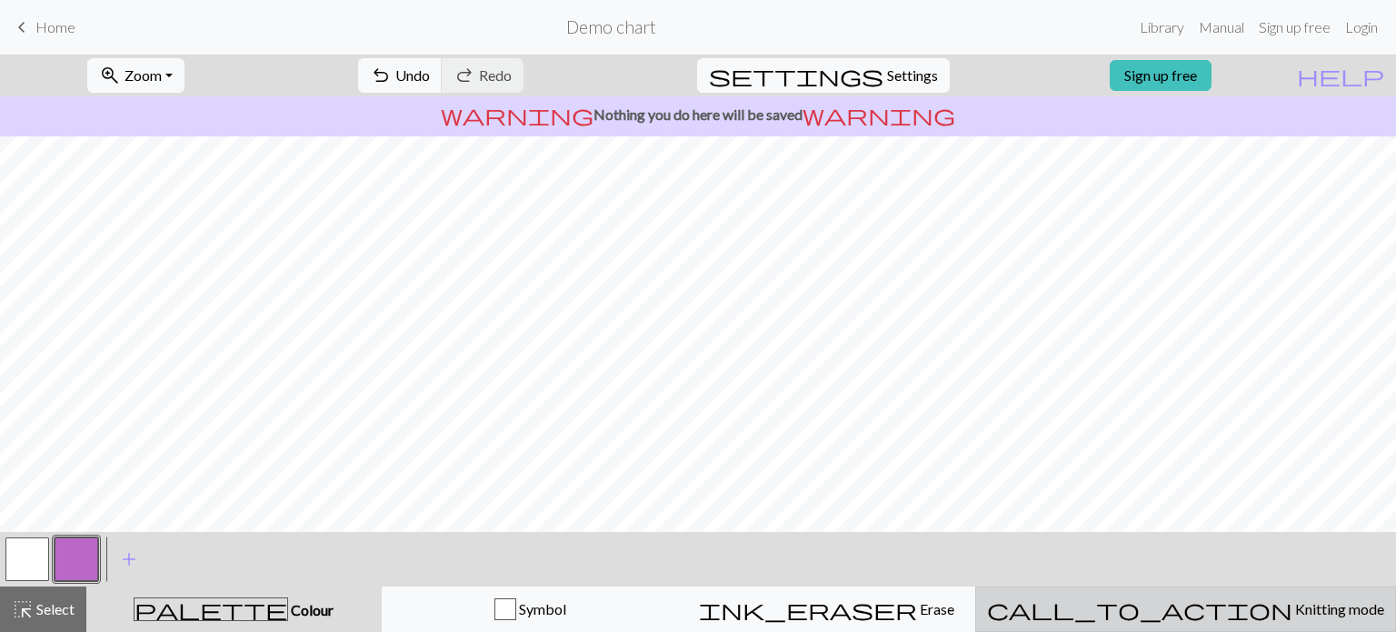
click at [1293, 606] on span "Knitting mode" at bounding box center [1339, 608] width 92 height 17
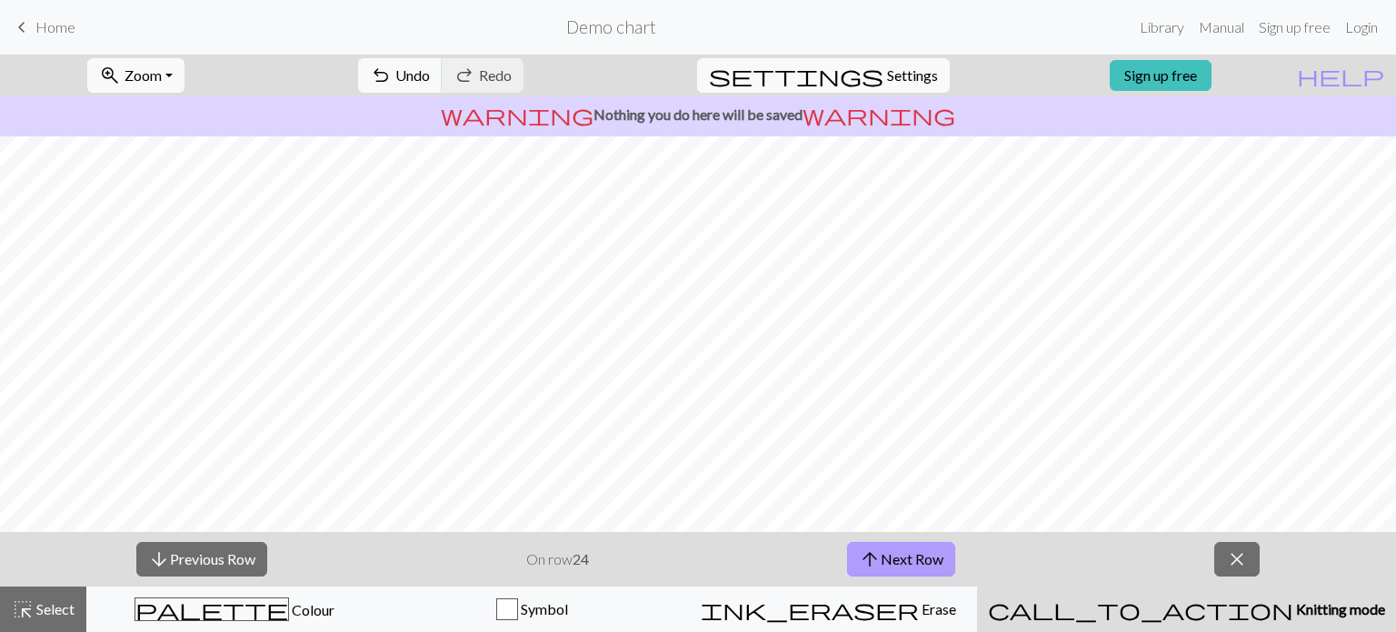
click at [920, 559] on button "arrow_upward Next Row" at bounding box center [901, 559] width 108 height 35
click at [64, 607] on span "Select" at bounding box center [54, 608] width 41 height 17
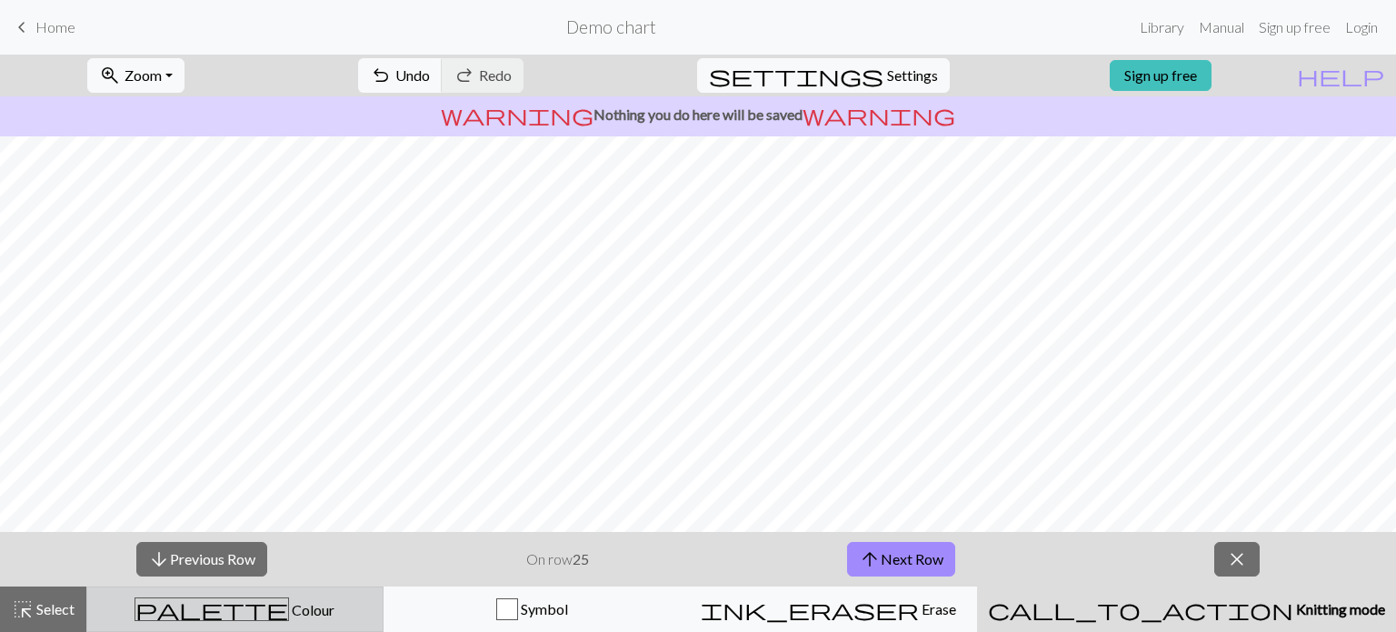
click at [289, 614] on span "Colour" at bounding box center [311, 609] width 45 height 17
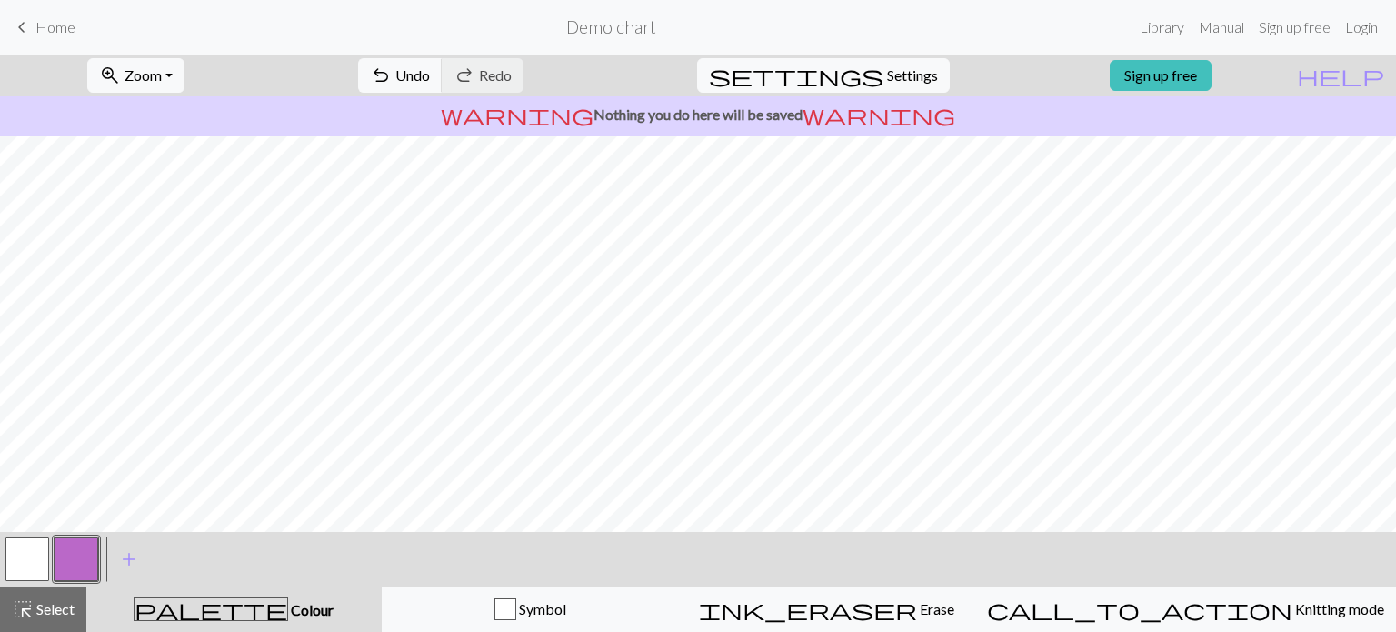
click at [91, 554] on button "button" at bounding box center [77, 559] width 44 height 44
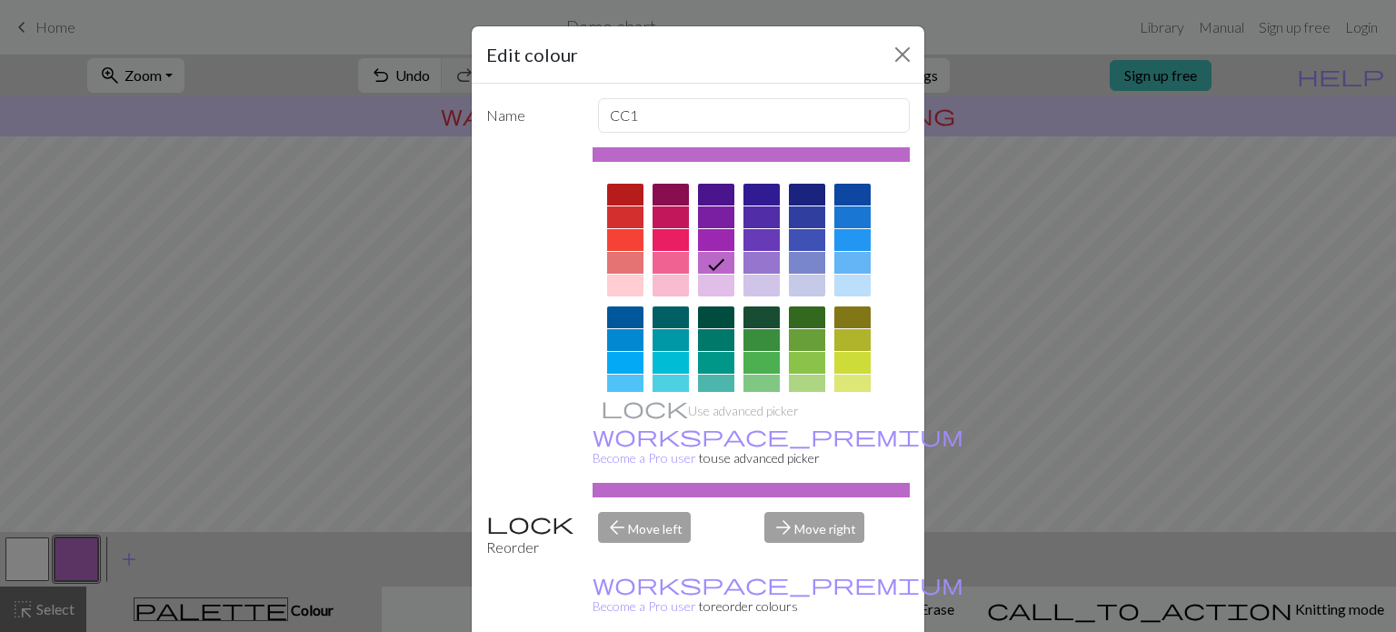
click at [753, 261] on div at bounding box center [762, 263] width 36 height 22
drag, startPoint x: 804, startPoint y: 612, endPoint x: 804, endPoint y: 594, distance: 18.2
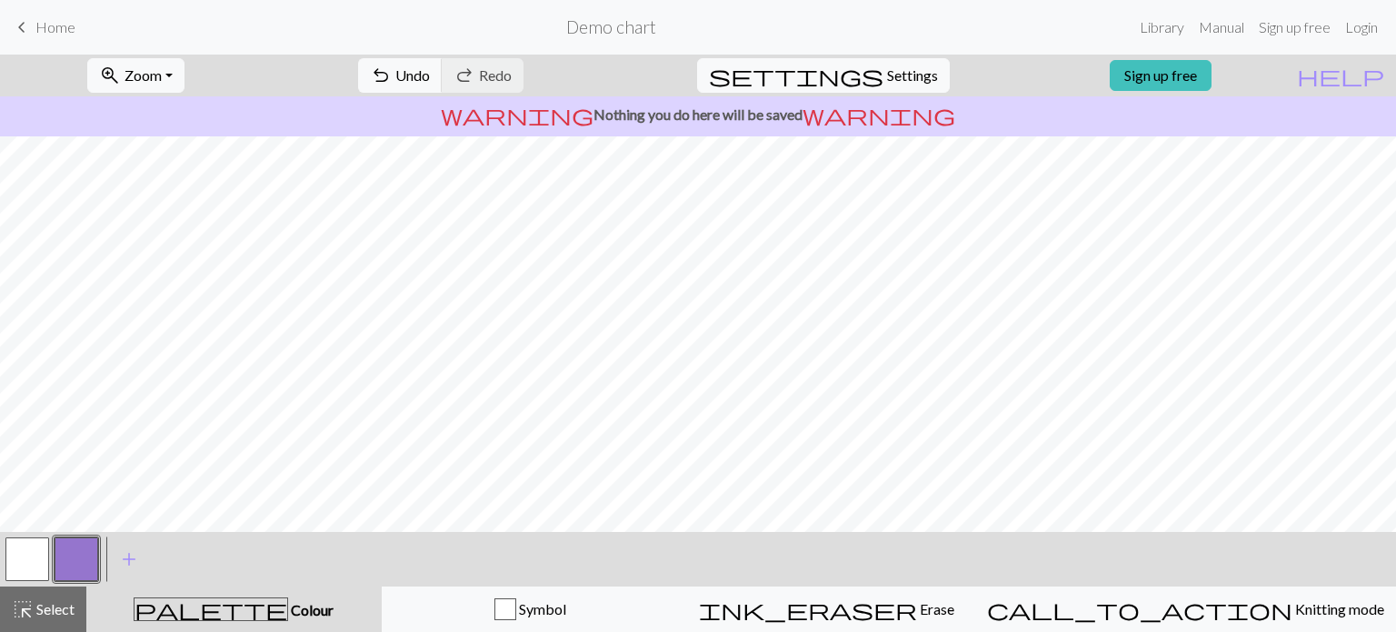
click at [63, 28] on span "Home" at bounding box center [55, 26] width 40 height 17
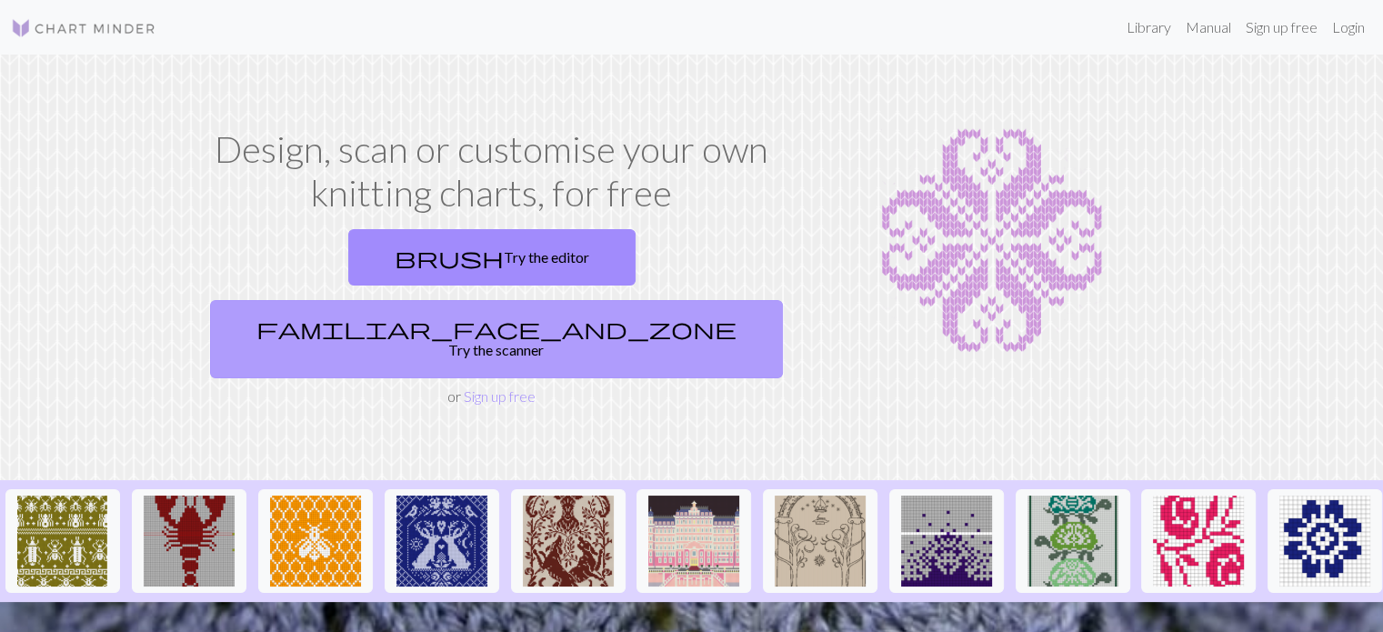
click at [688, 300] on link "familiar_face_and_zone Try the scanner" at bounding box center [496, 339] width 573 height 78
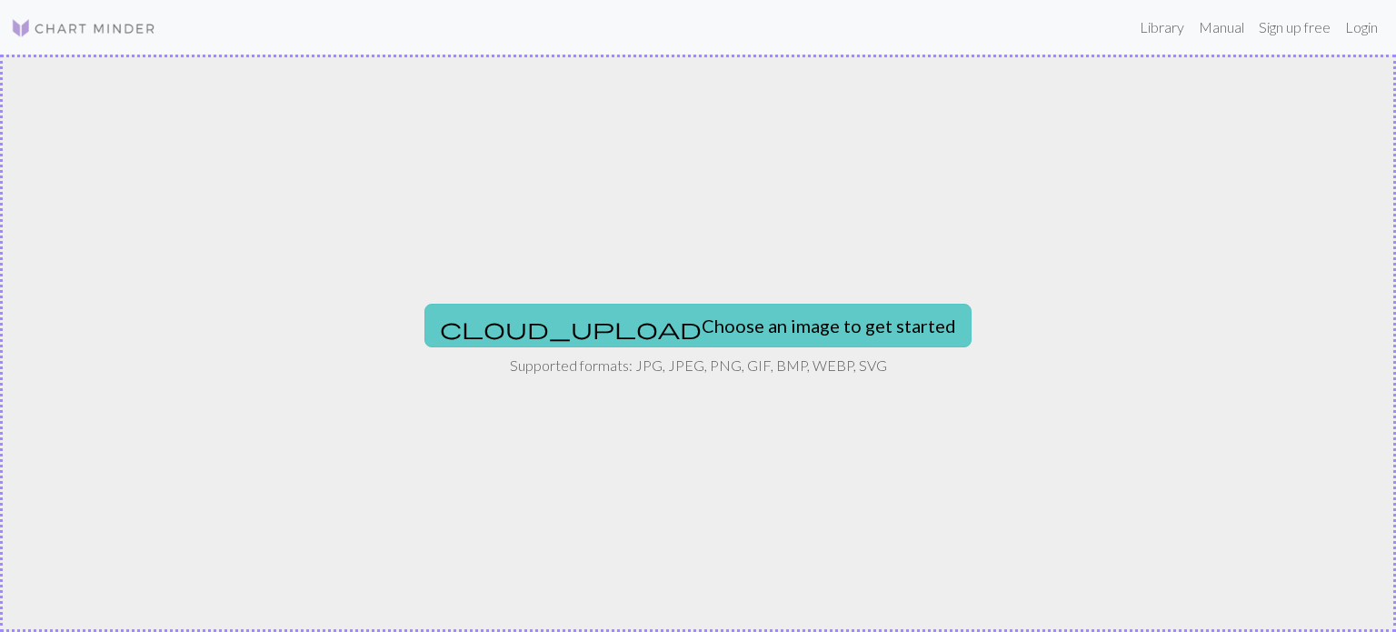
click at [683, 315] on button "cloud_upload Choose an image to get started" at bounding box center [697, 326] width 547 height 44
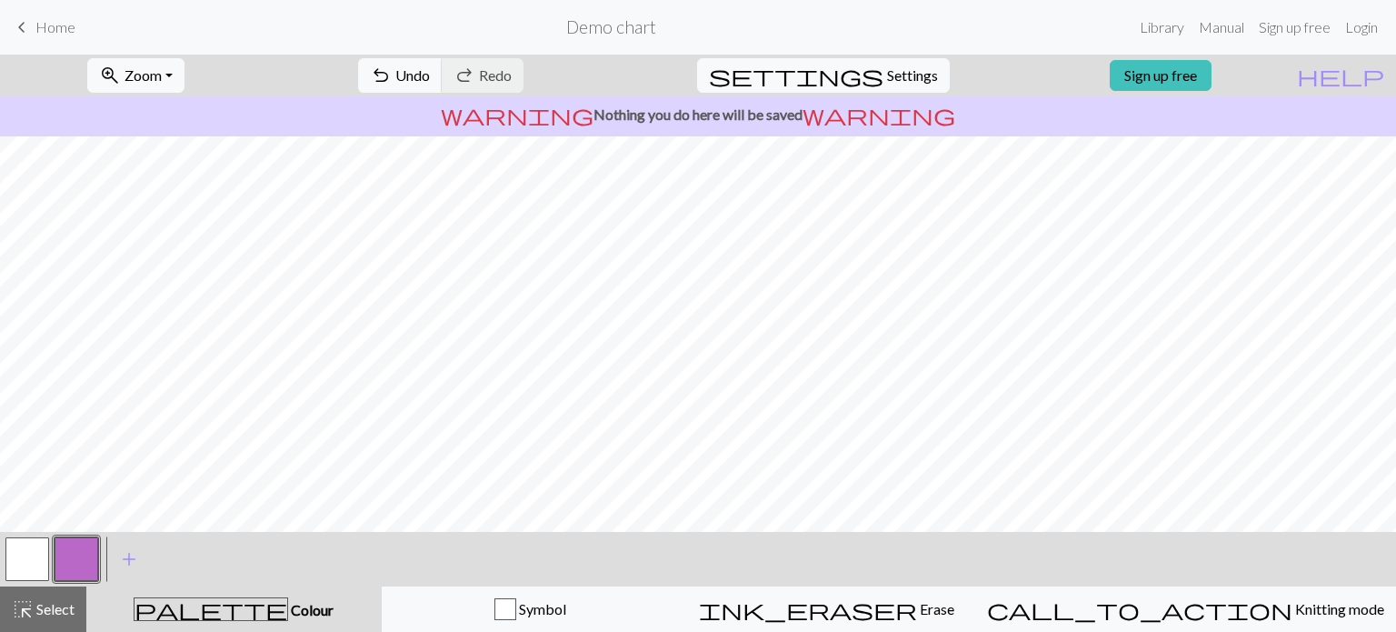
click at [51, 31] on span "Home" at bounding box center [55, 26] width 40 height 17
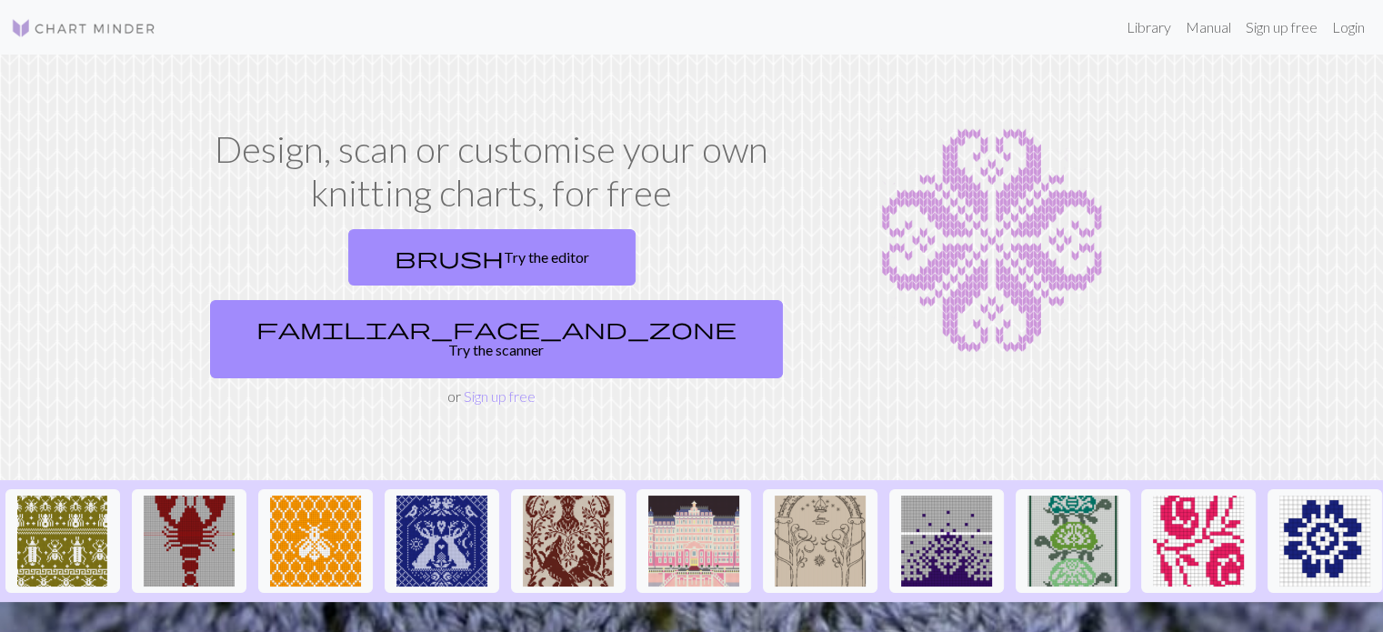
click at [471, 115] on section "Design, scan or customise your own knitting charts, for free brush Try the edit…" at bounding box center [691, 267] width 1383 height 425
